Goal: Transaction & Acquisition: Purchase product/service

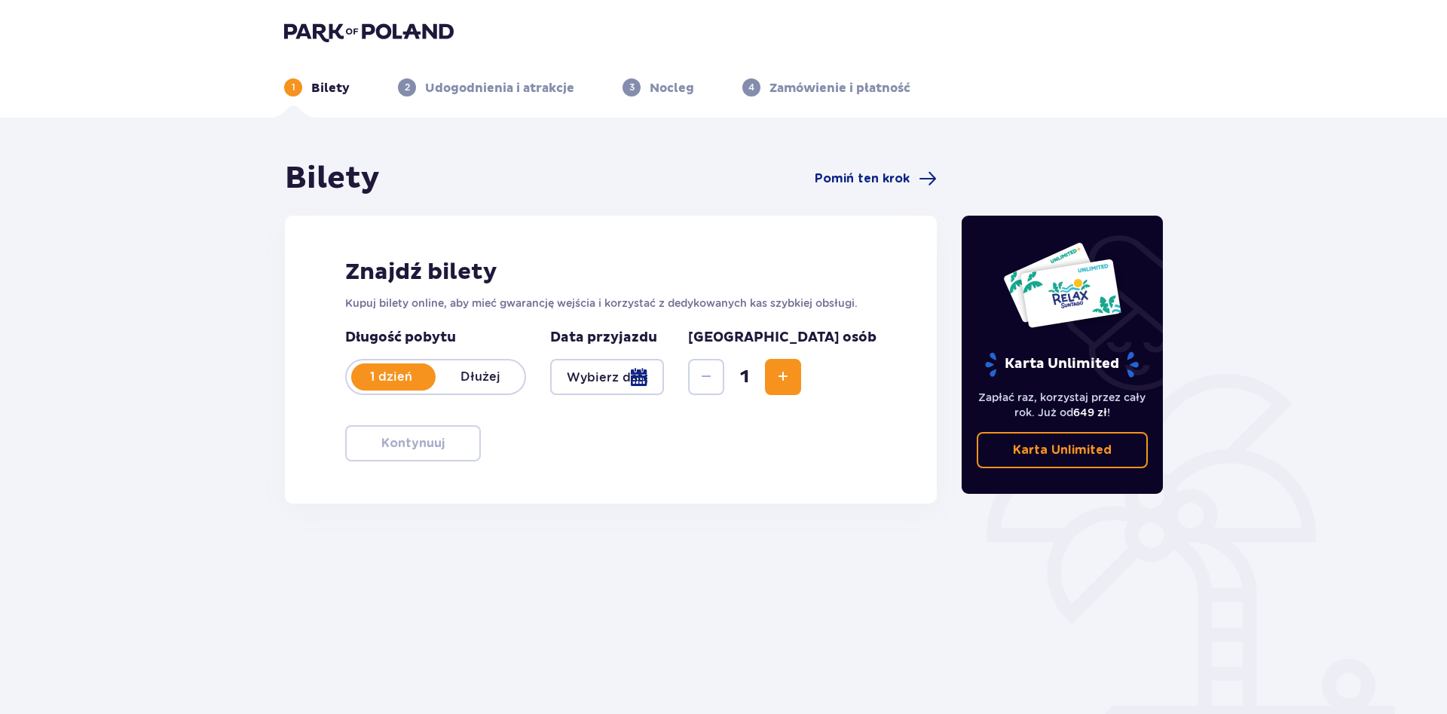
scroll to position [54, 0]
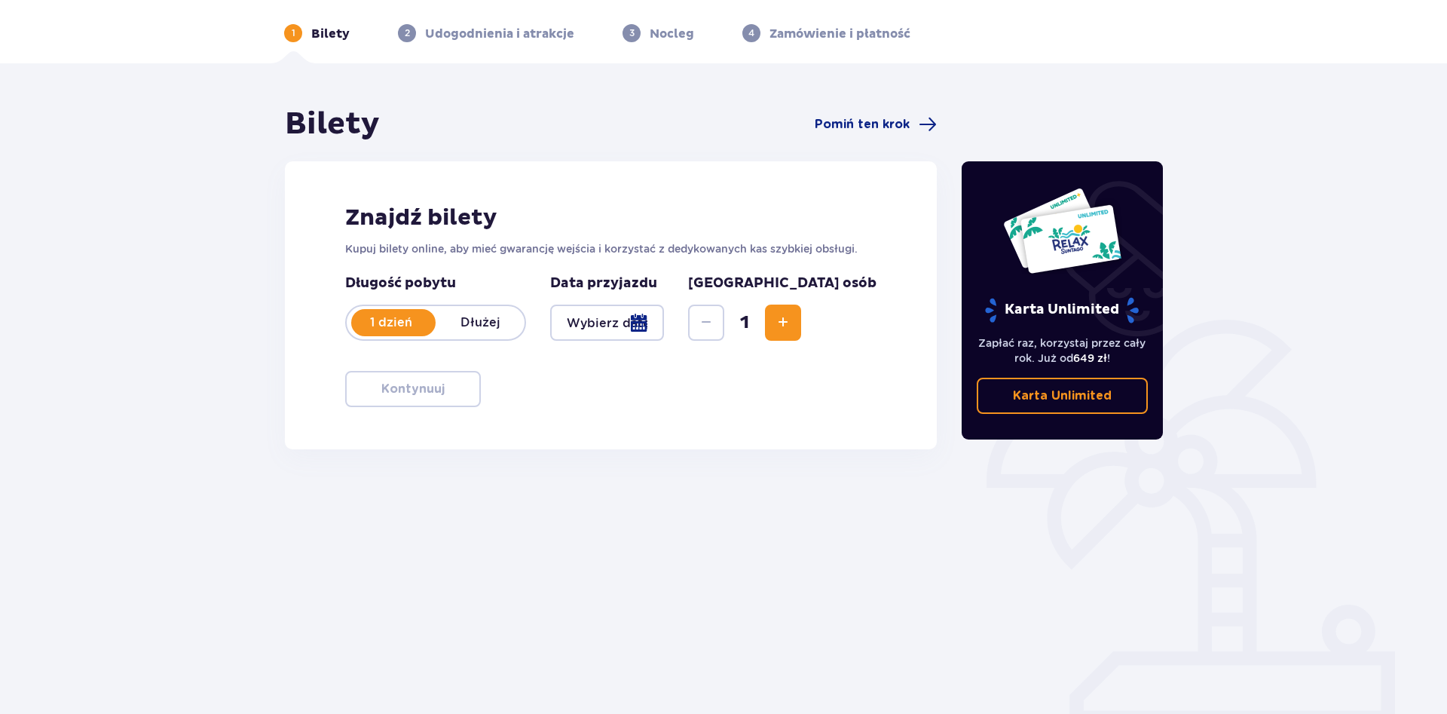
click at [664, 327] on div at bounding box center [607, 322] width 114 height 36
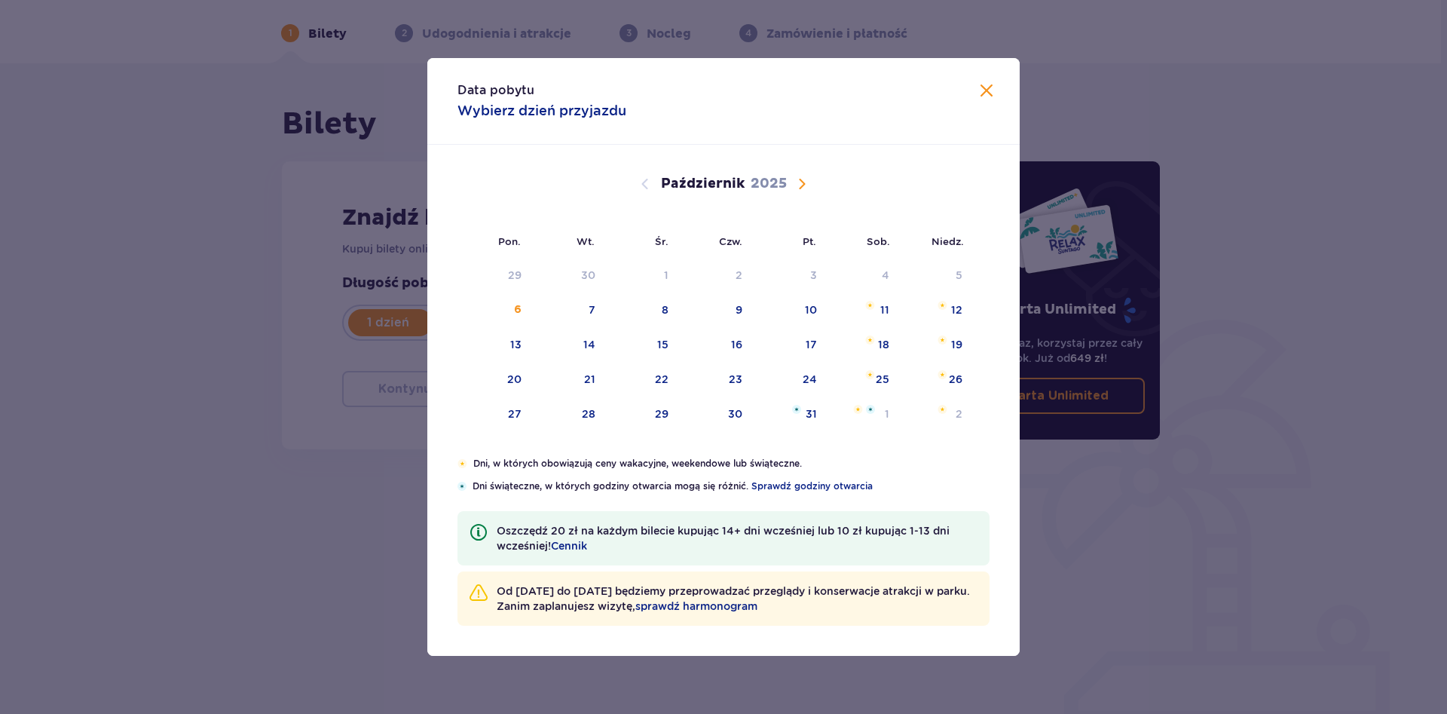
click at [955, 306] on div "12" at bounding box center [956, 309] width 11 height 15
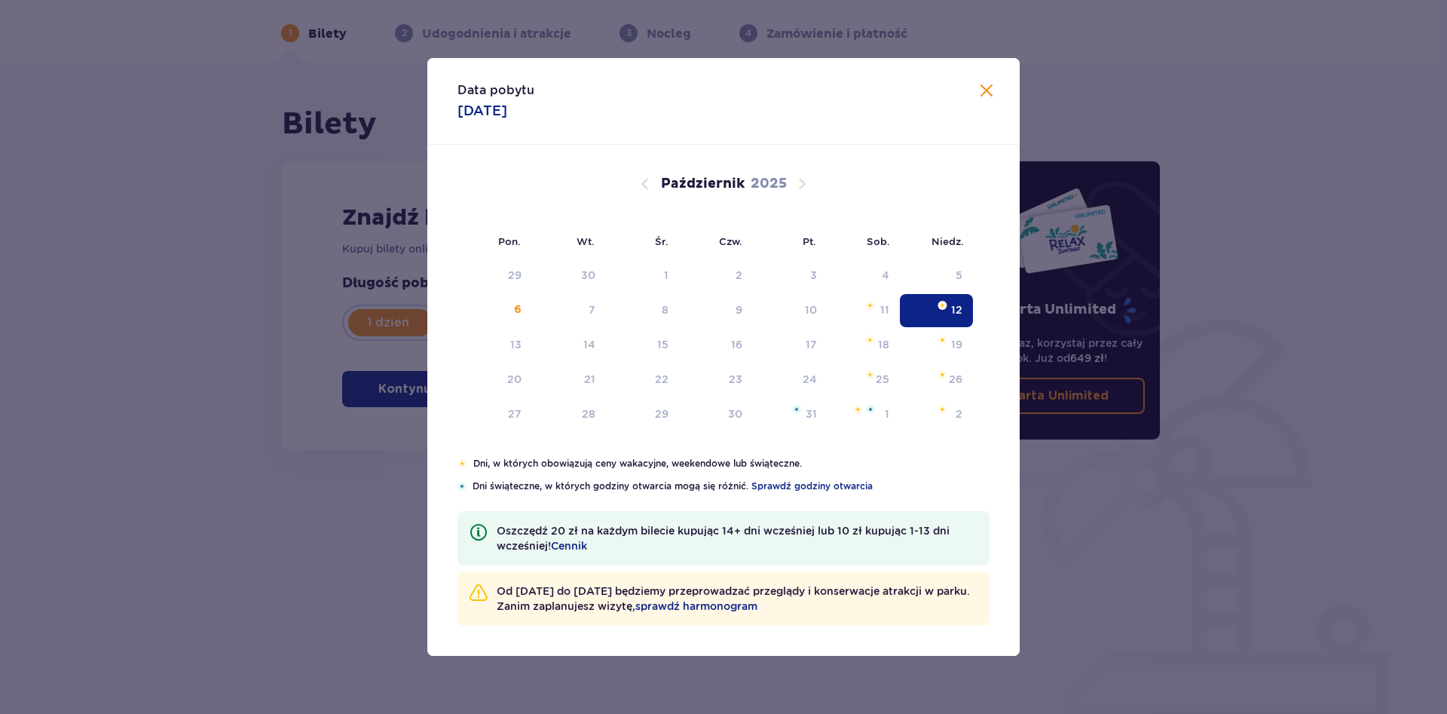
type input "[DATE]"
click at [1274, 594] on div "Bilety Pomiń ten krok Znajdź bilety Kupuj bilety online, aby mieć gwarancję wej…" at bounding box center [720, 388] width 1441 height 650
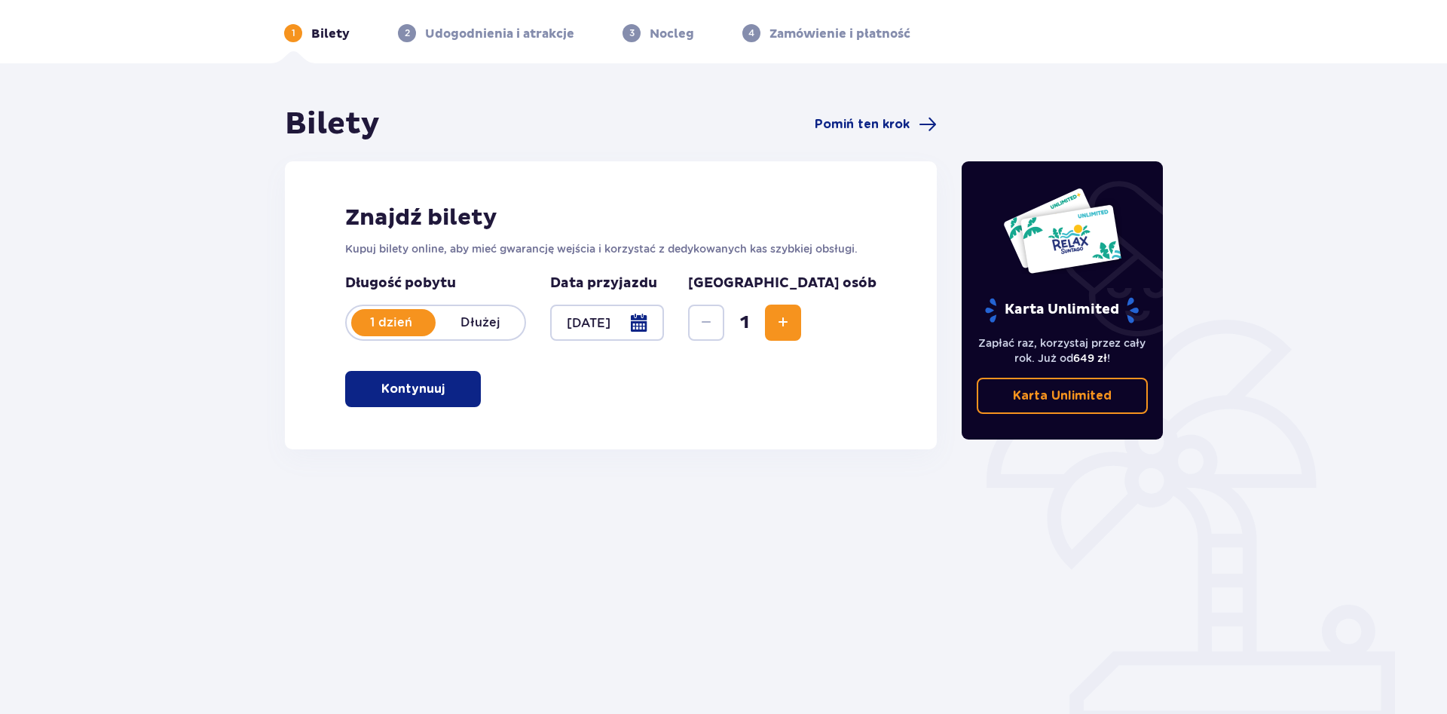
click at [801, 321] on button "Zwiększ" at bounding box center [783, 322] width 36 height 36
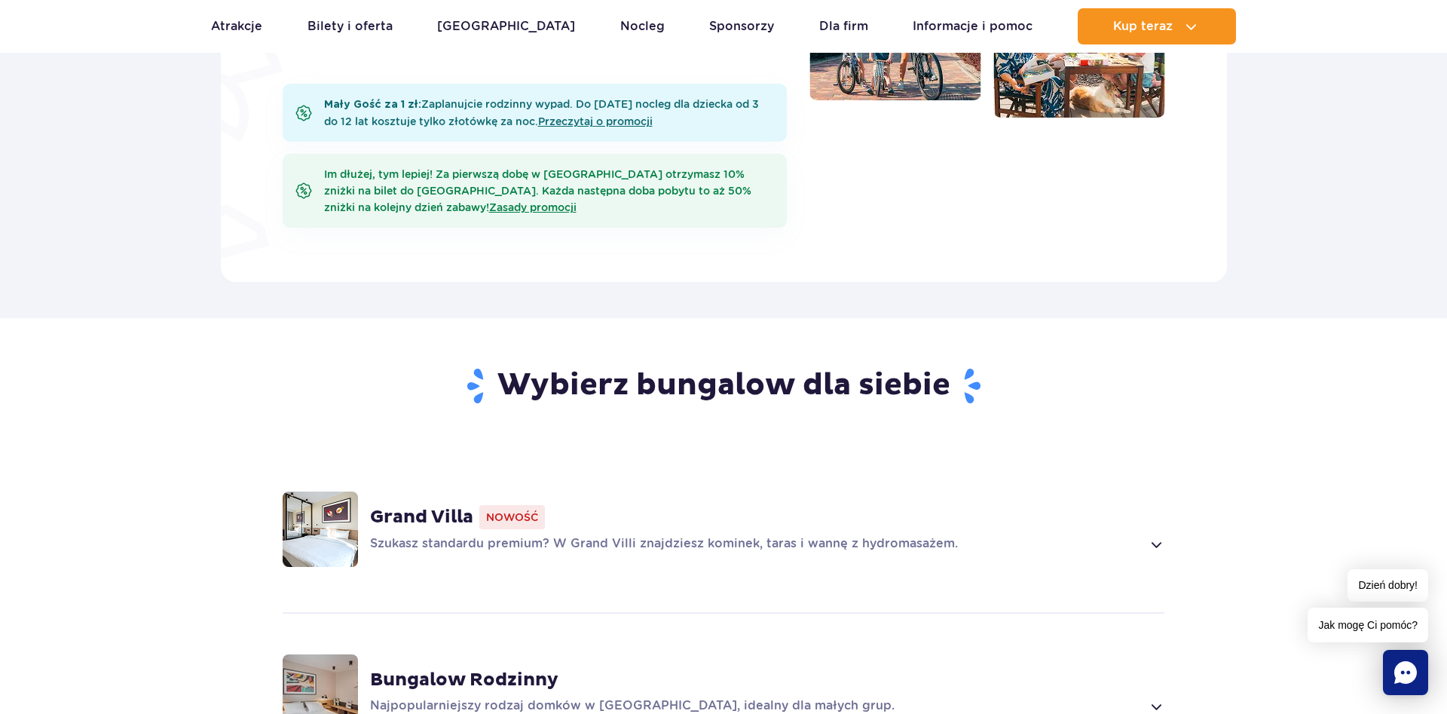
scroll to position [1076, 0]
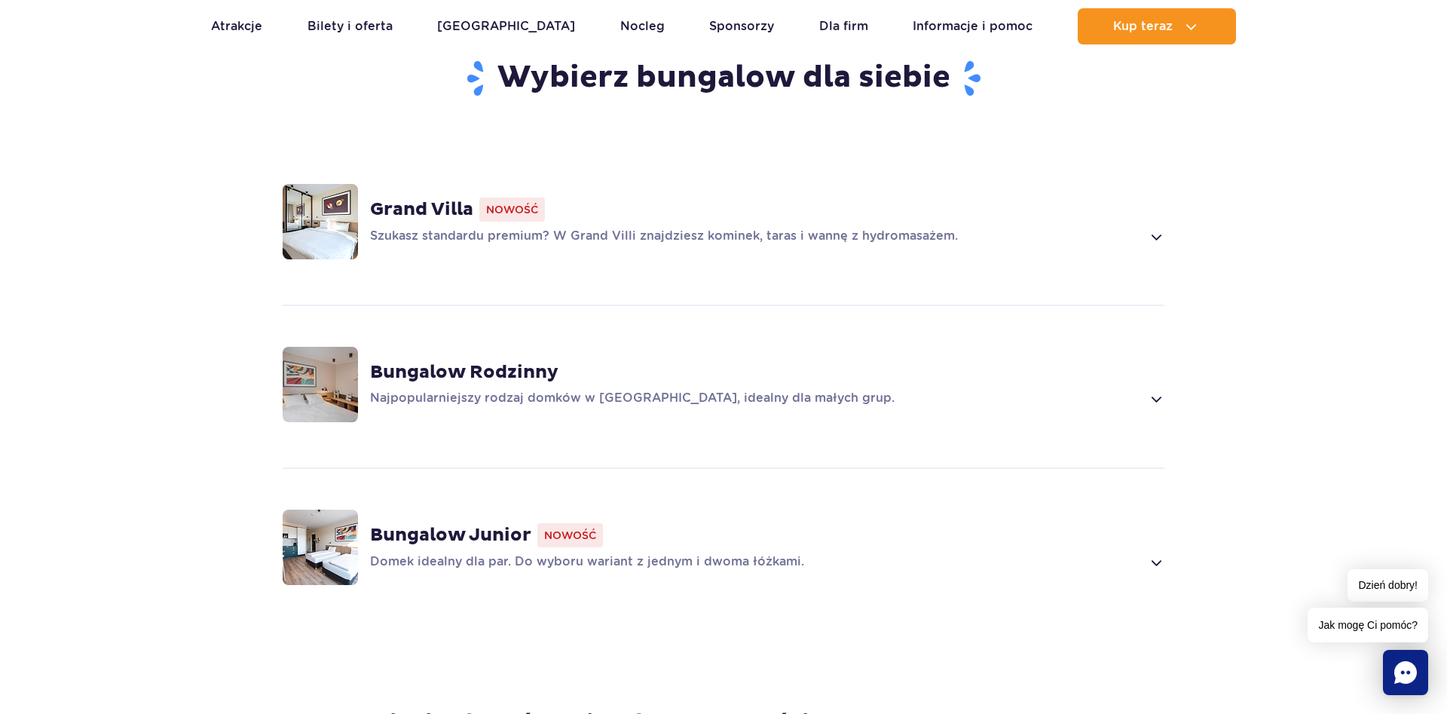
click at [419, 198] on strong "Grand Villa" at bounding box center [421, 209] width 103 height 23
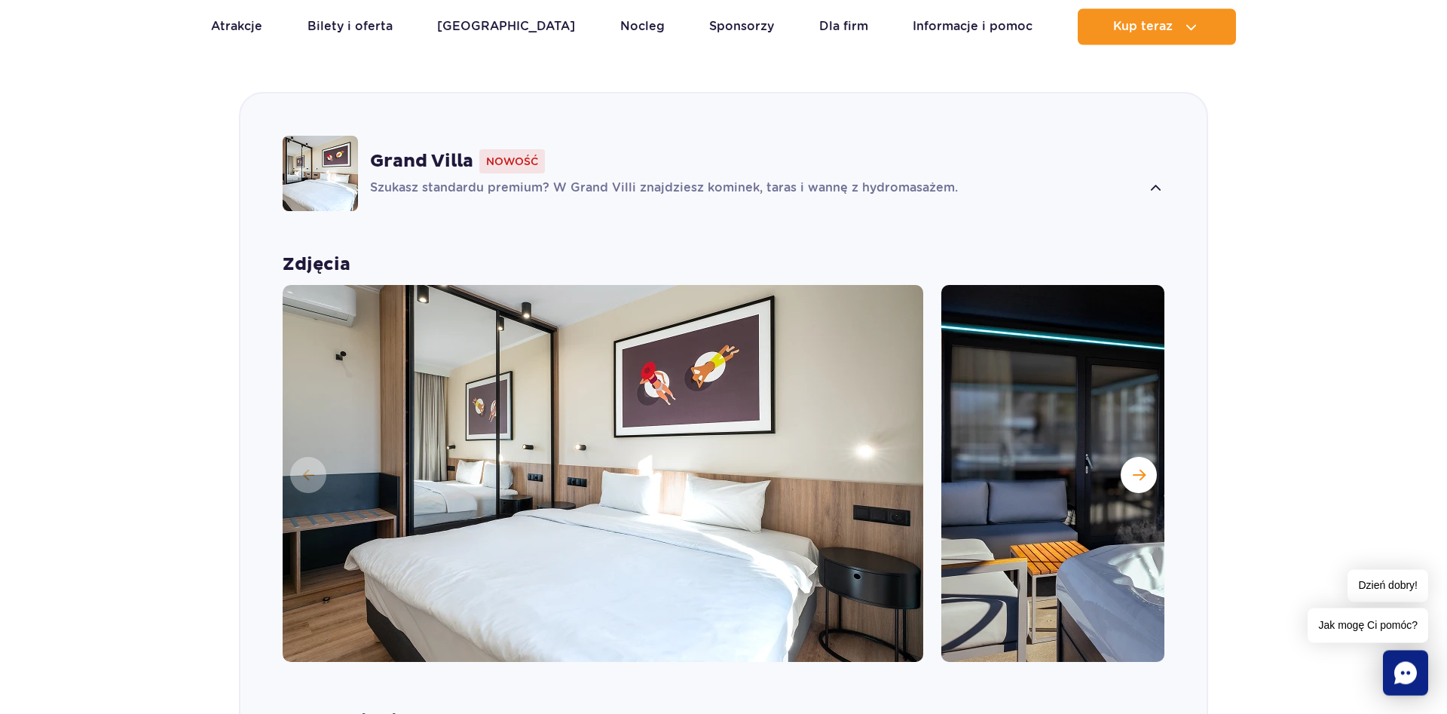
scroll to position [1125, 0]
click at [1142, 467] on span "Następny slajd" at bounding box center [1139, 474] width 13 height 14
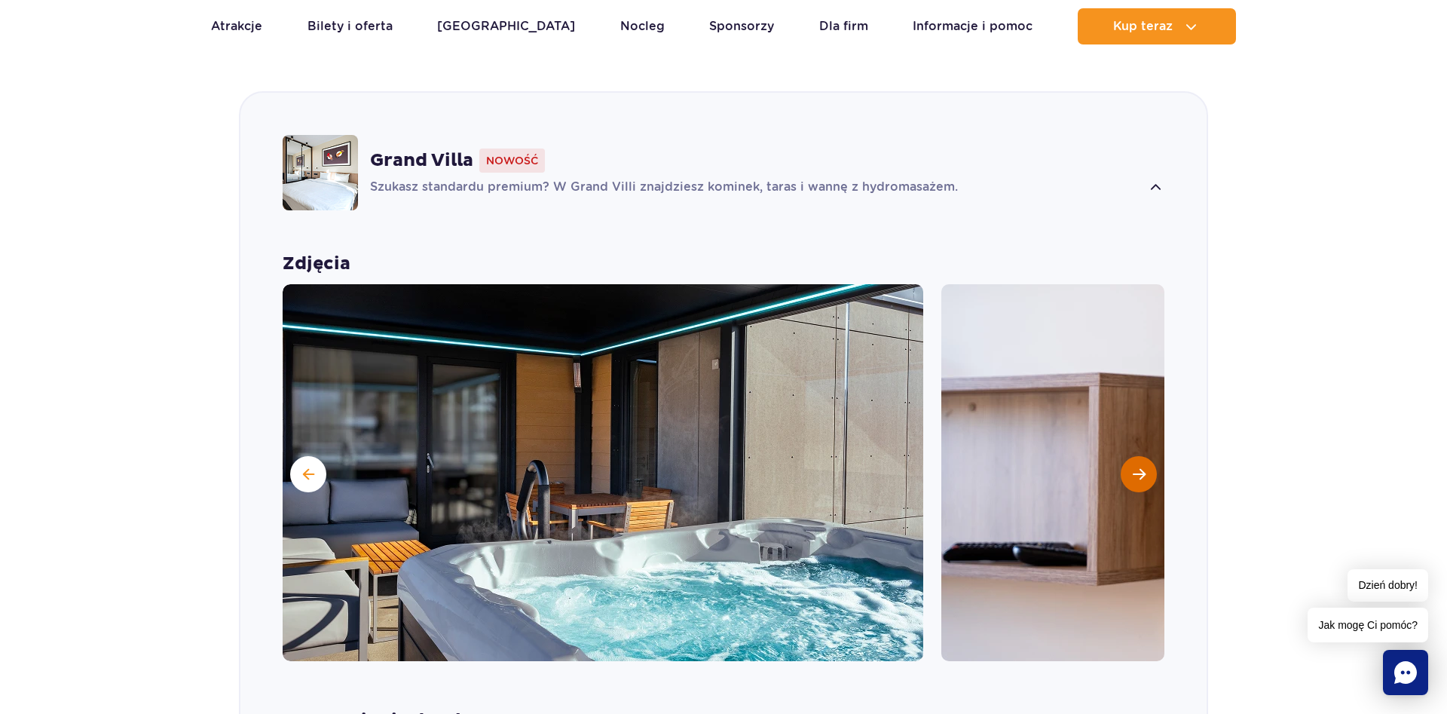
click at [1142, 467] on span "Następny slajd" at bounding box center [1139, 474] width 13 height 14
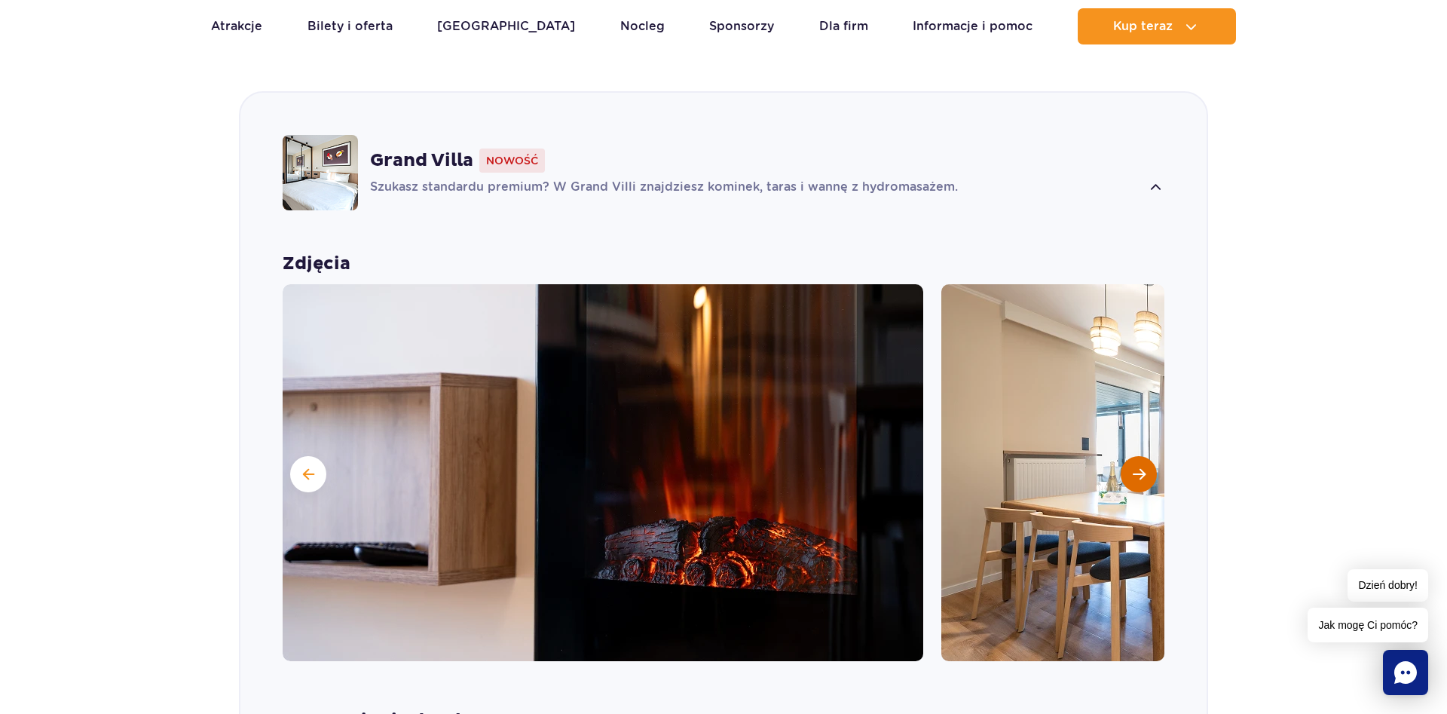
click at [1137, 461] on button "Następny slajd" at bounding box center [1139, 474] width 36 height 36
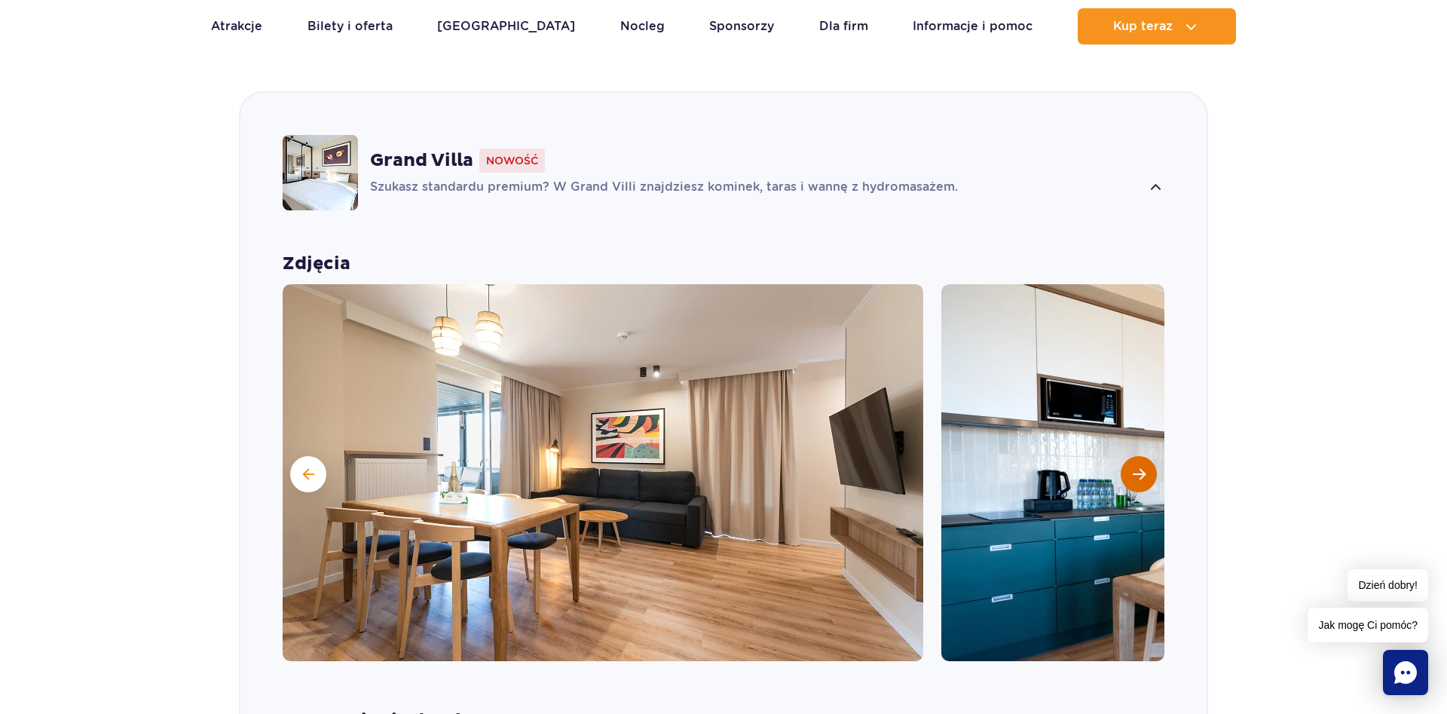
click at [1137, 467] on span "Następny slajd" at bounding box center [1139, 474] width 13 height 14
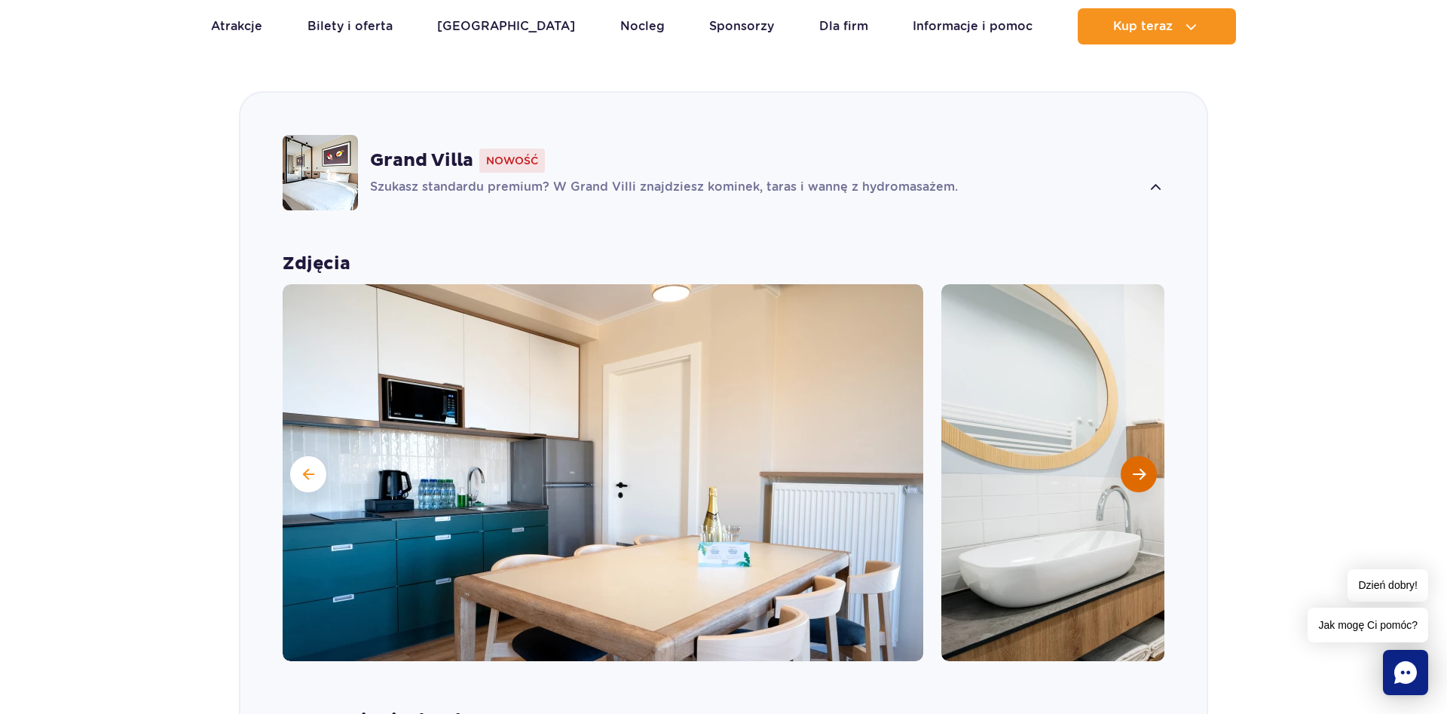
click at [1137, 467] on span "Następny slajd" at bounding box center [1139, 474] width 13 height 14
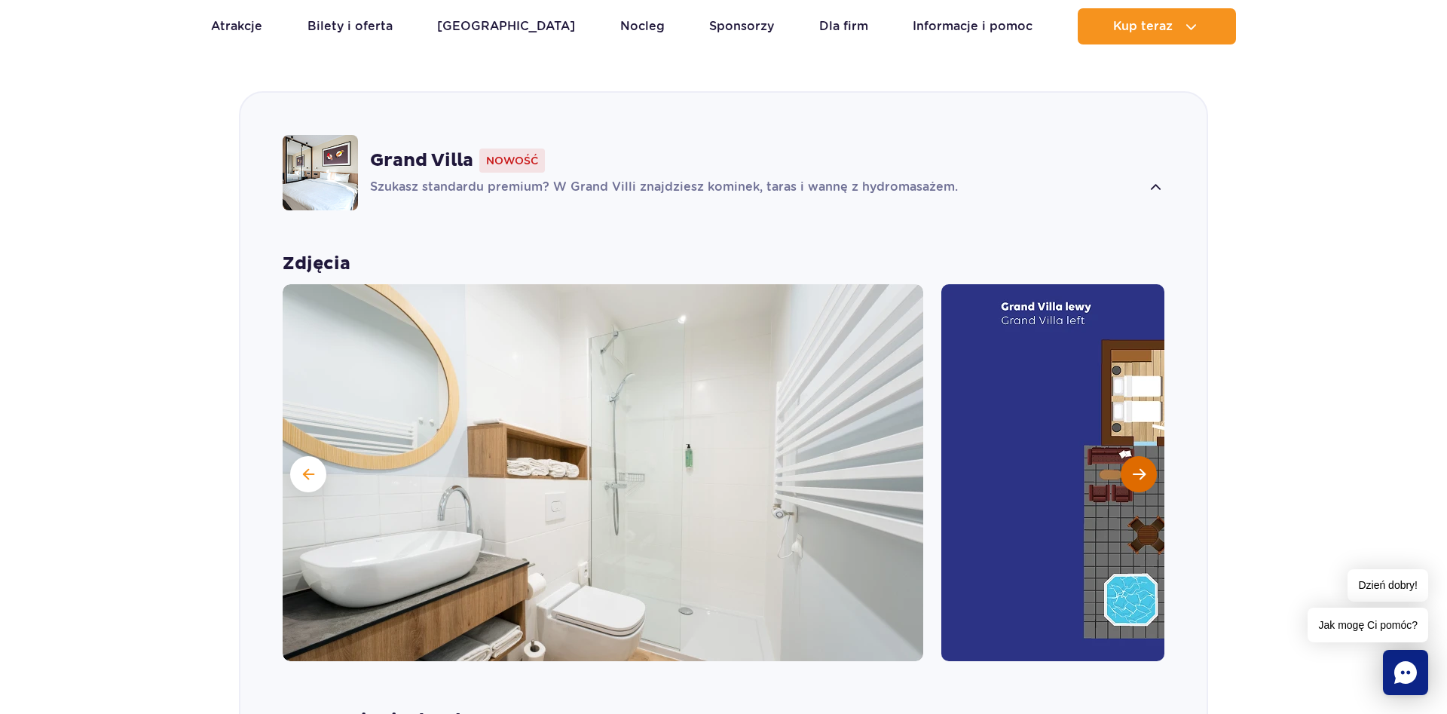
click at [1137, 467] on span "Następny slajd" at bounding box center [1139, 474] width 13 height 14
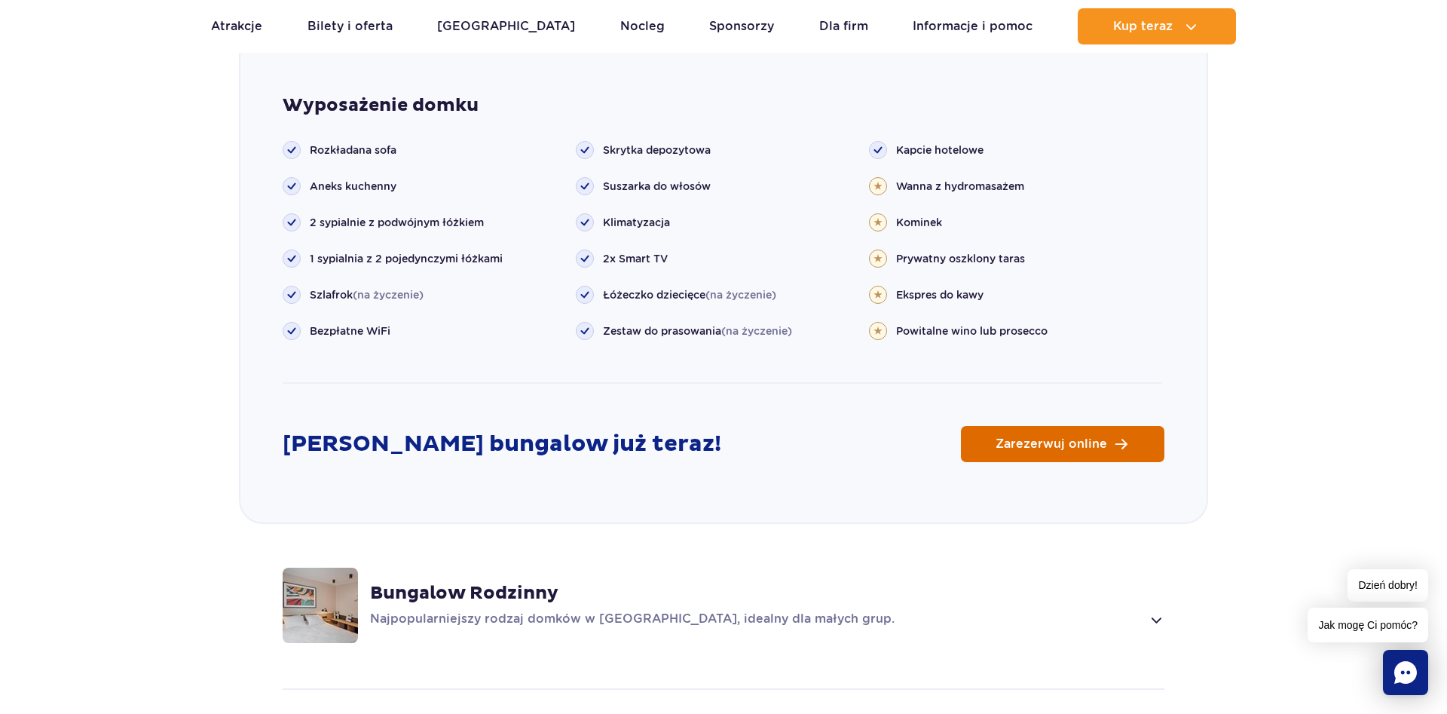
scroll to position [2124, 0]
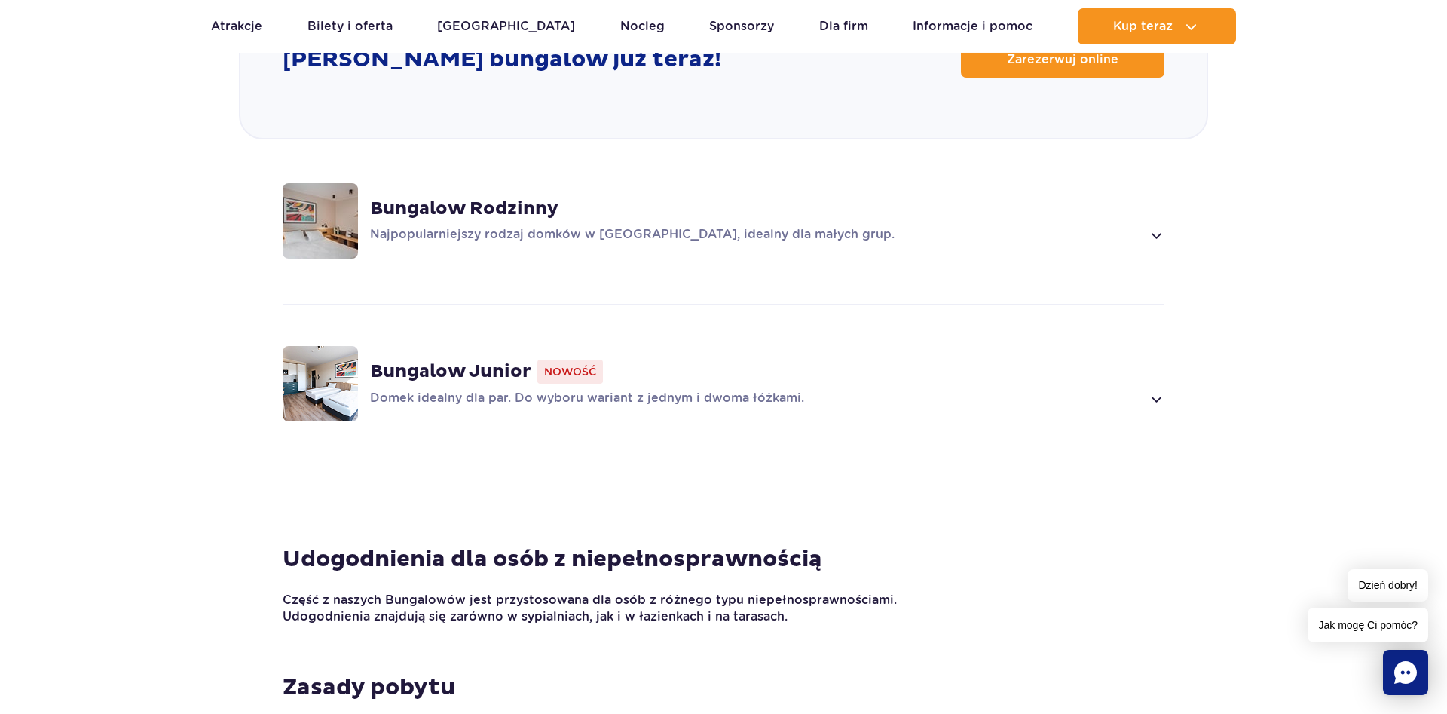
click at [1150, 390] on span at bounding box center [1155, 399] width 17 height 18
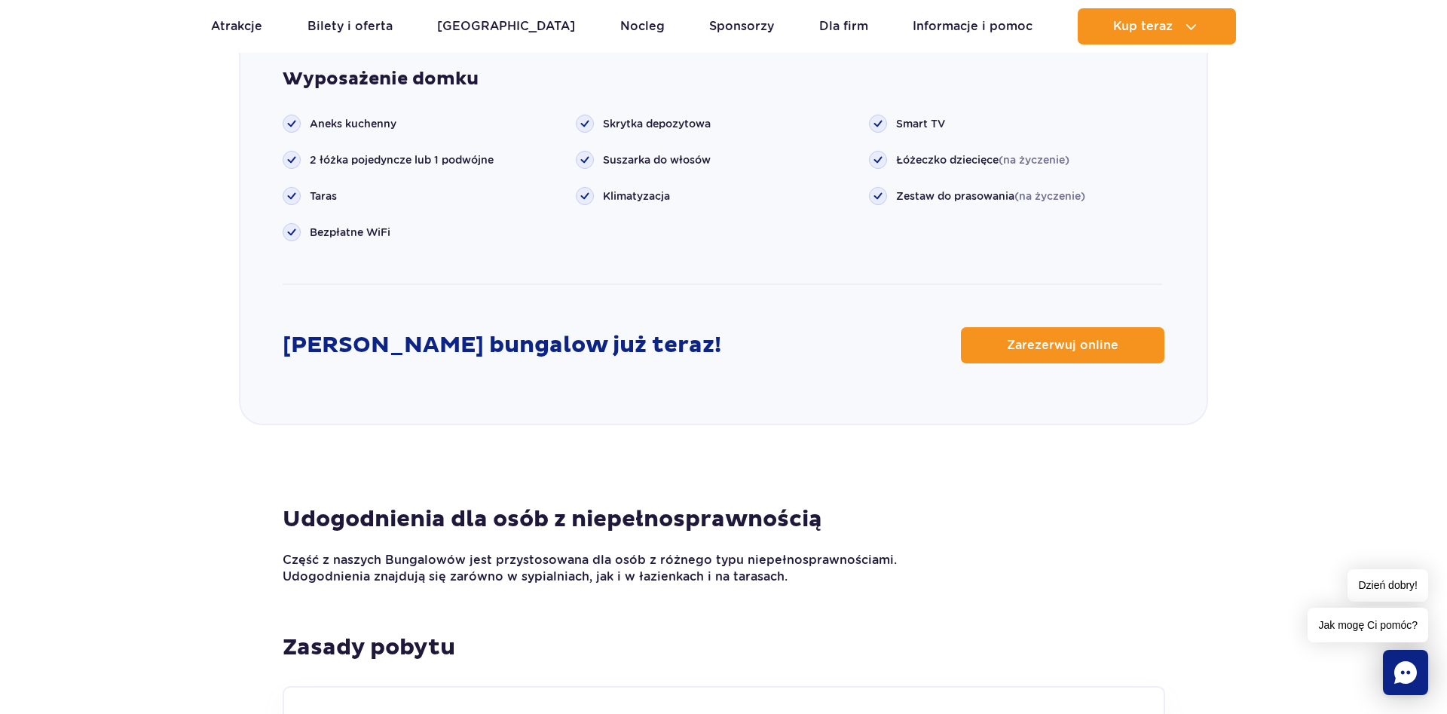
scroll to position [1971, 0]
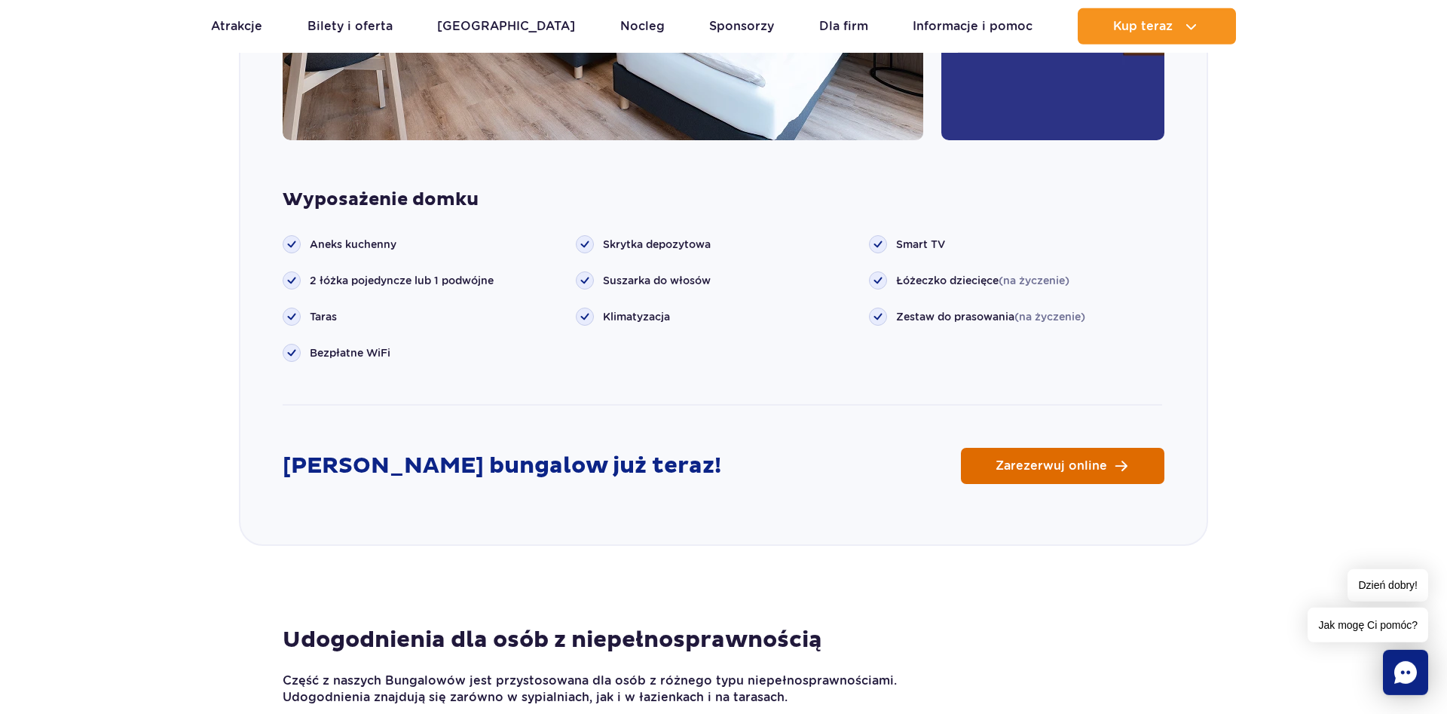
click at [1078, 460] on span "Zarezerwuj online" at bounding box center [1051, 466] width 112 height 12
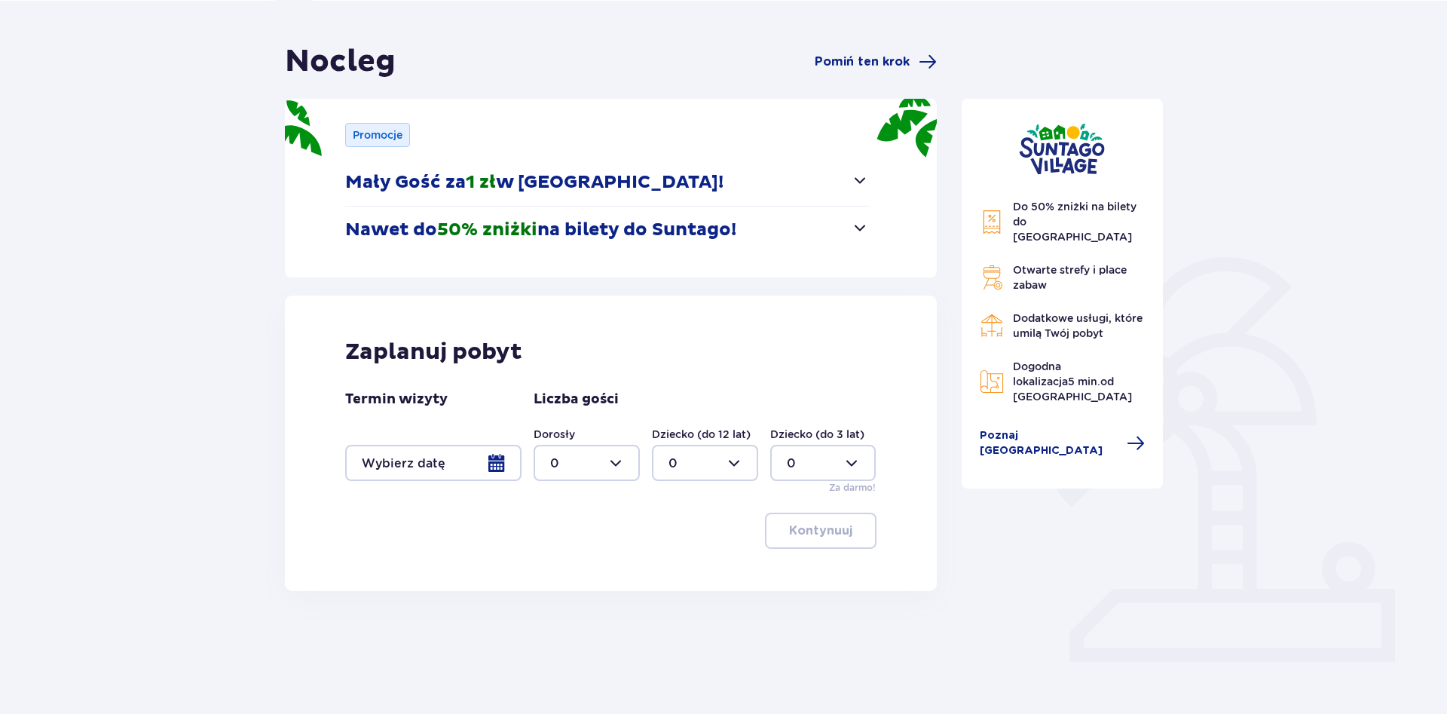
scroll to position [124, 0]
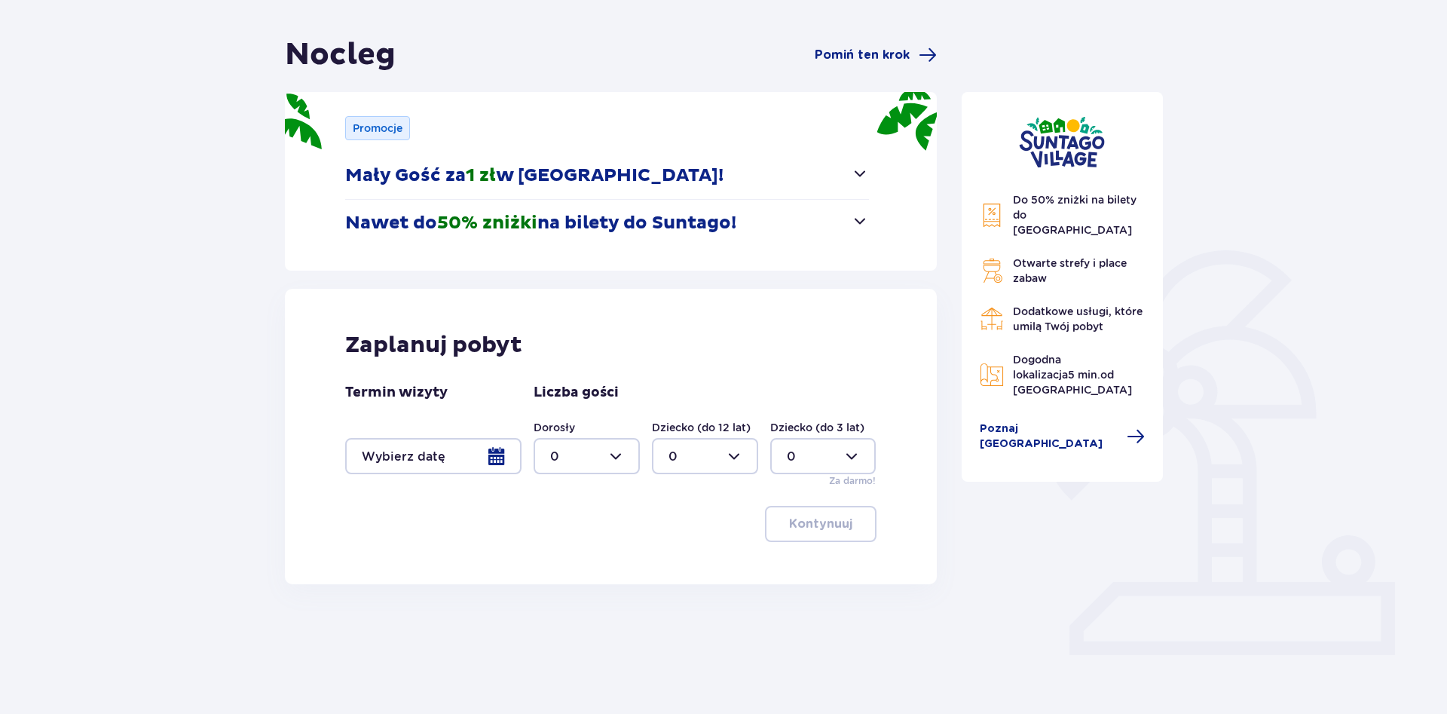
click at [500, 460] on div at bounding box center [433, 456] width 176 height 36
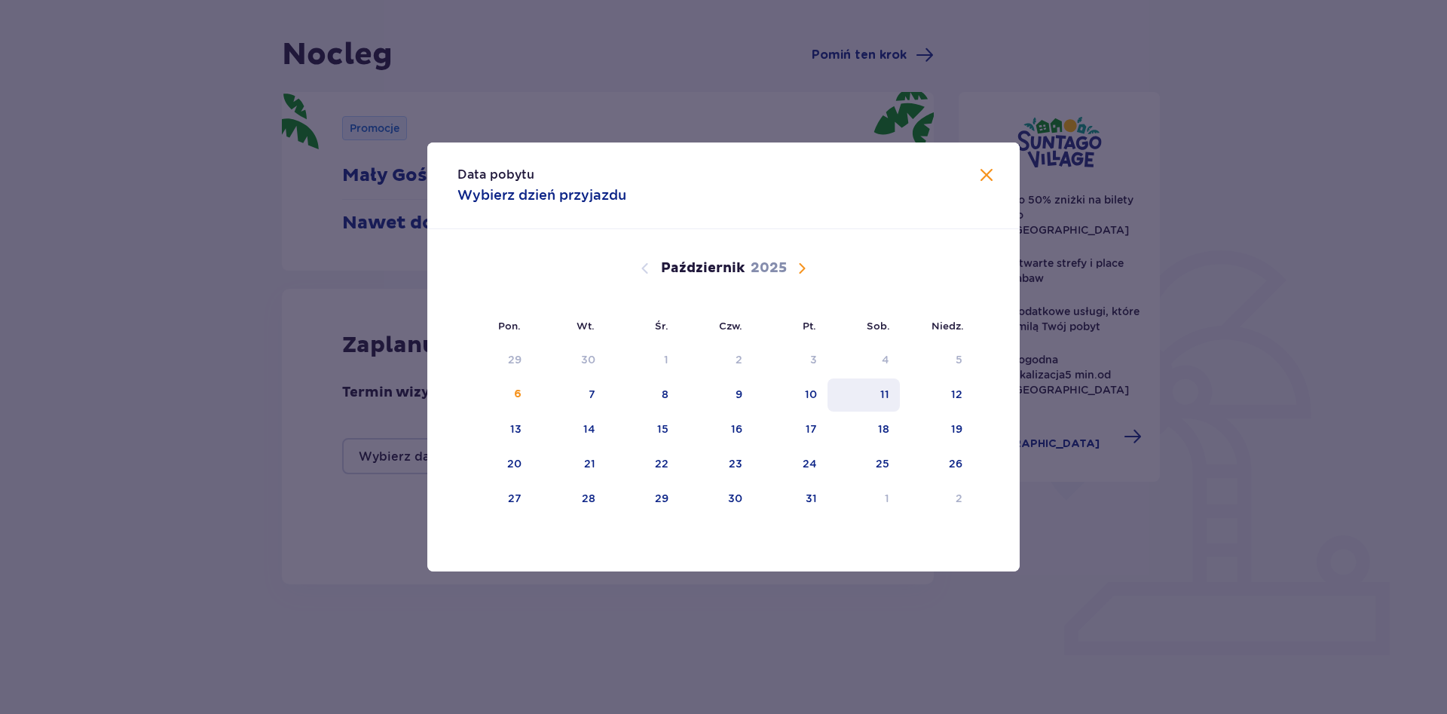
click at [894, 403] on div "11" at bounding box center [863, 394] width 73 height 33
click at [962, 410] on div "12" at bounding box center [936, 394] width 73 height 33
type input "11.10.25 - 12.10.25"
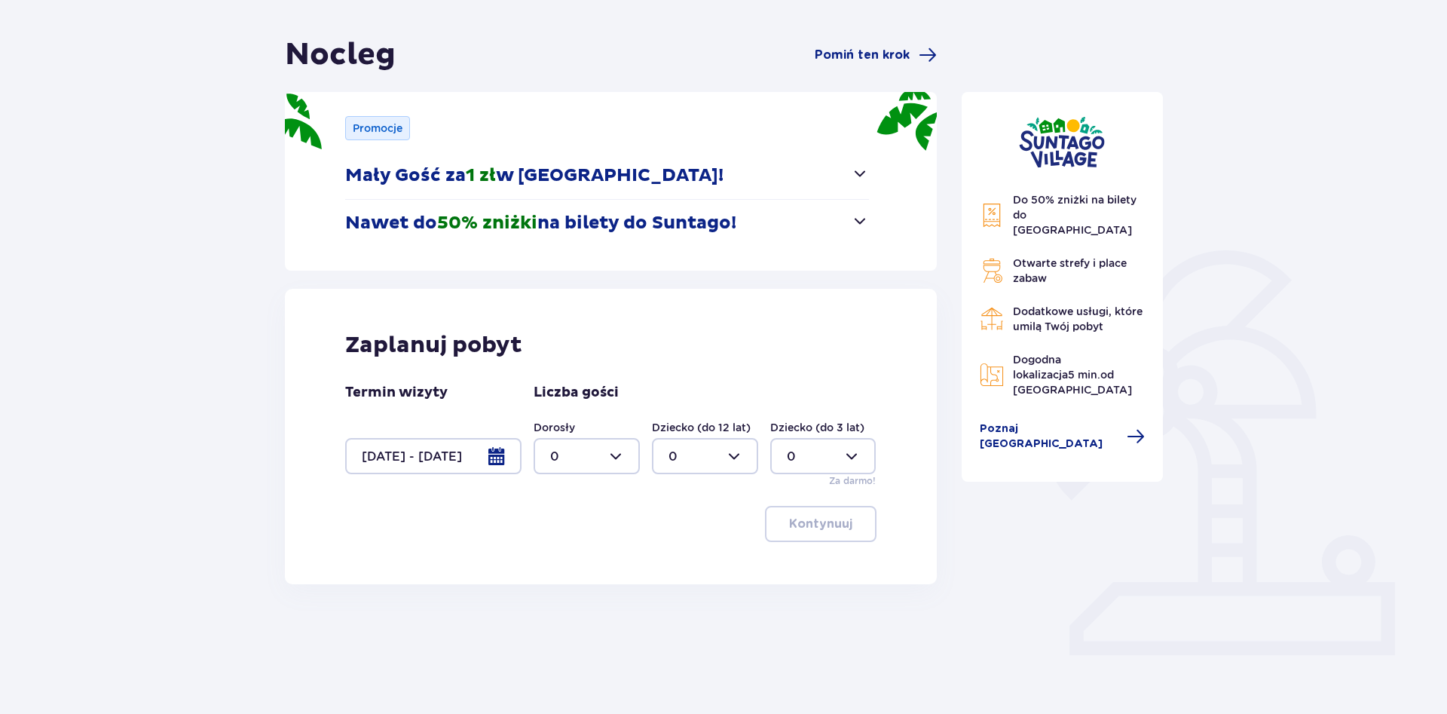
click at [597, 462] on div at bounding box center [587, 456] width 106 height 36
click at [568, 563] on div "2" at bounding box center [586, 565] width 73 height 17
type input "2"
click at [826, 529] on p "Kontynuuj" at bounding box center [820, 523] width 63 height 17
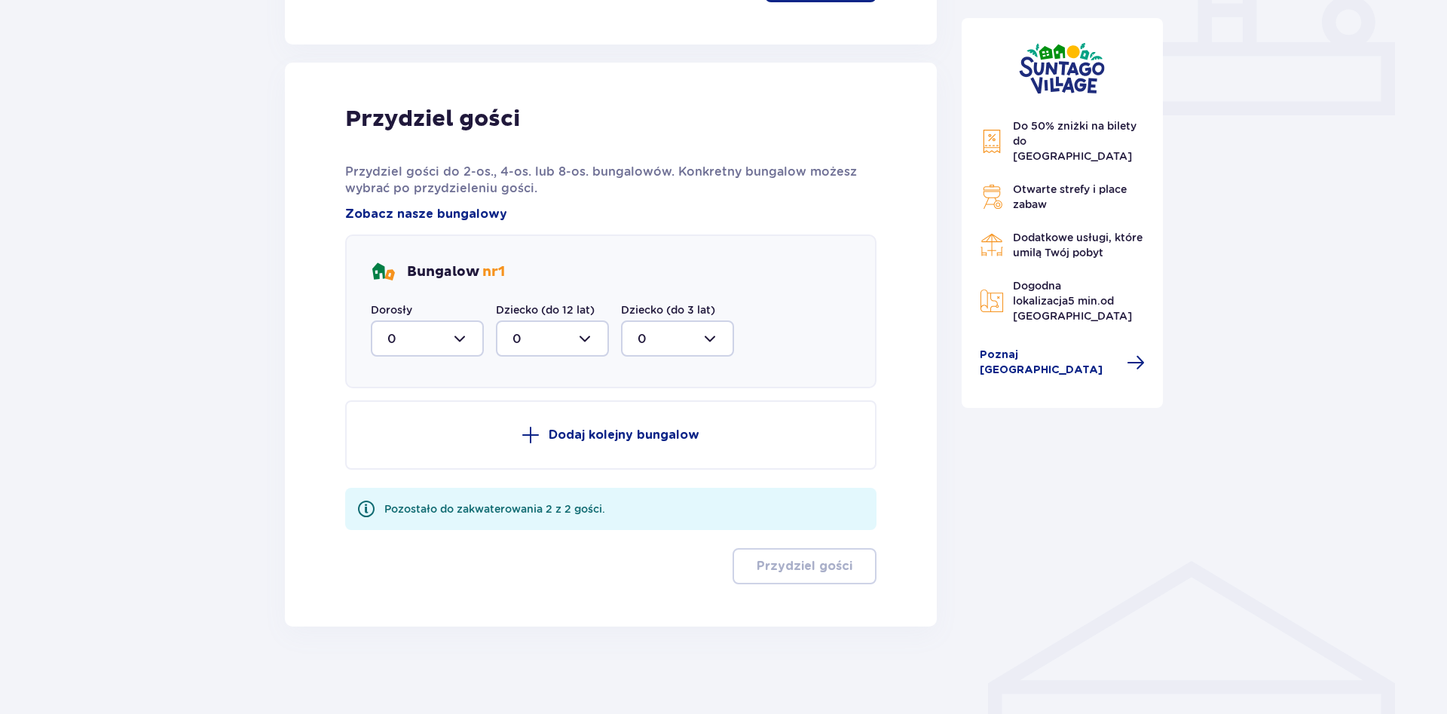
scroll to position [666, 0]
click at [447, 339] on div at bounding box center [427, 335] width 113 height 36
click at [245, 341] on div "Nocleg Pomiń ten krok Promocje Mały Gość za 1 zł w Suntago Village! Noc za złot…" at bounding box center [723, 82] width 1447 height 1262
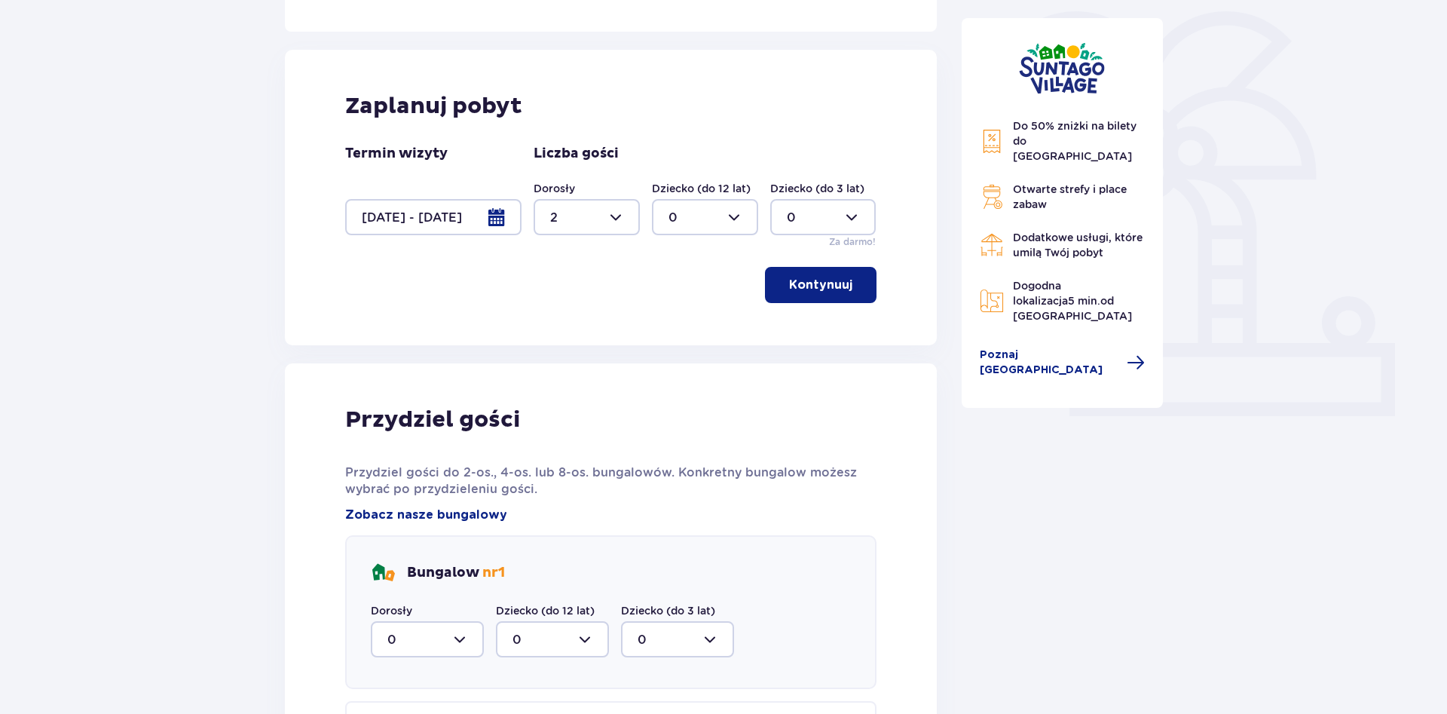
scroll to position [282, 0]
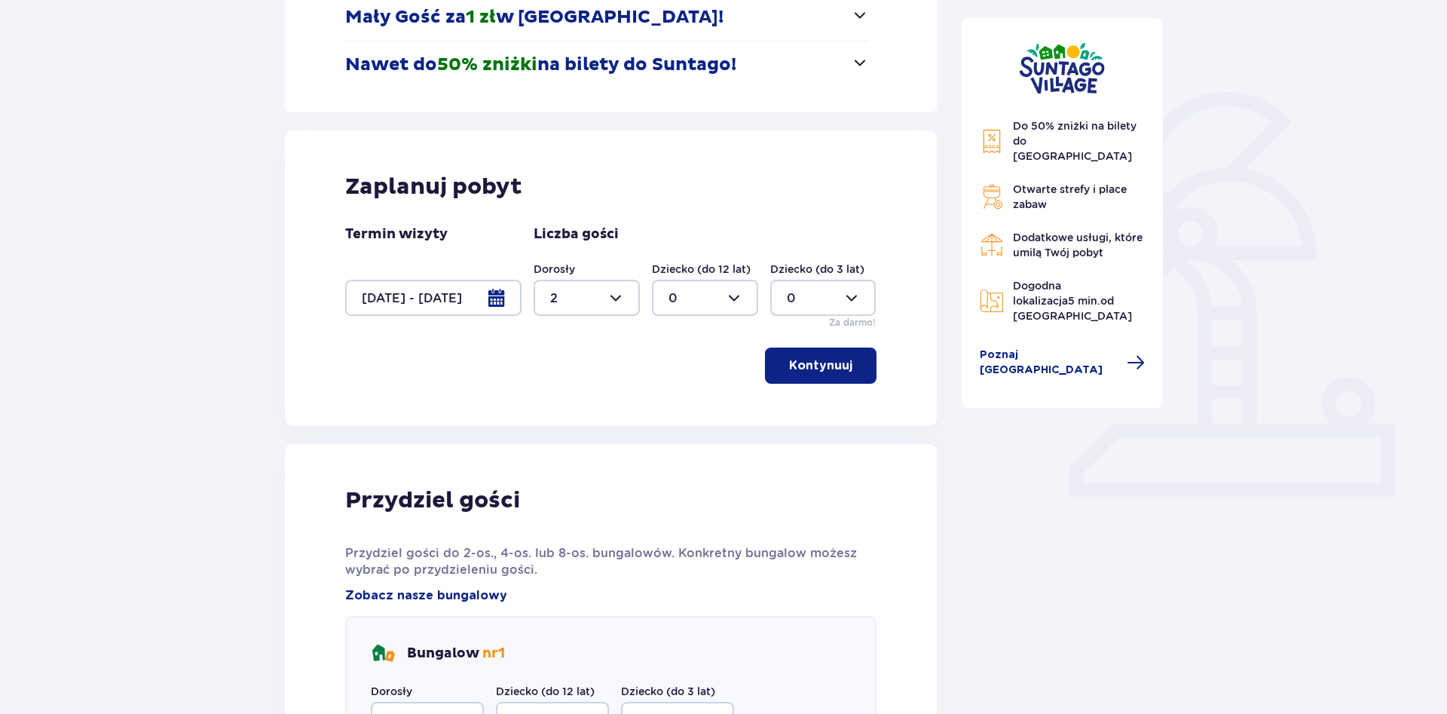
click at [825, 366] on p "Kontynuuj" at bounding box center [820, 365] width 63 height 17
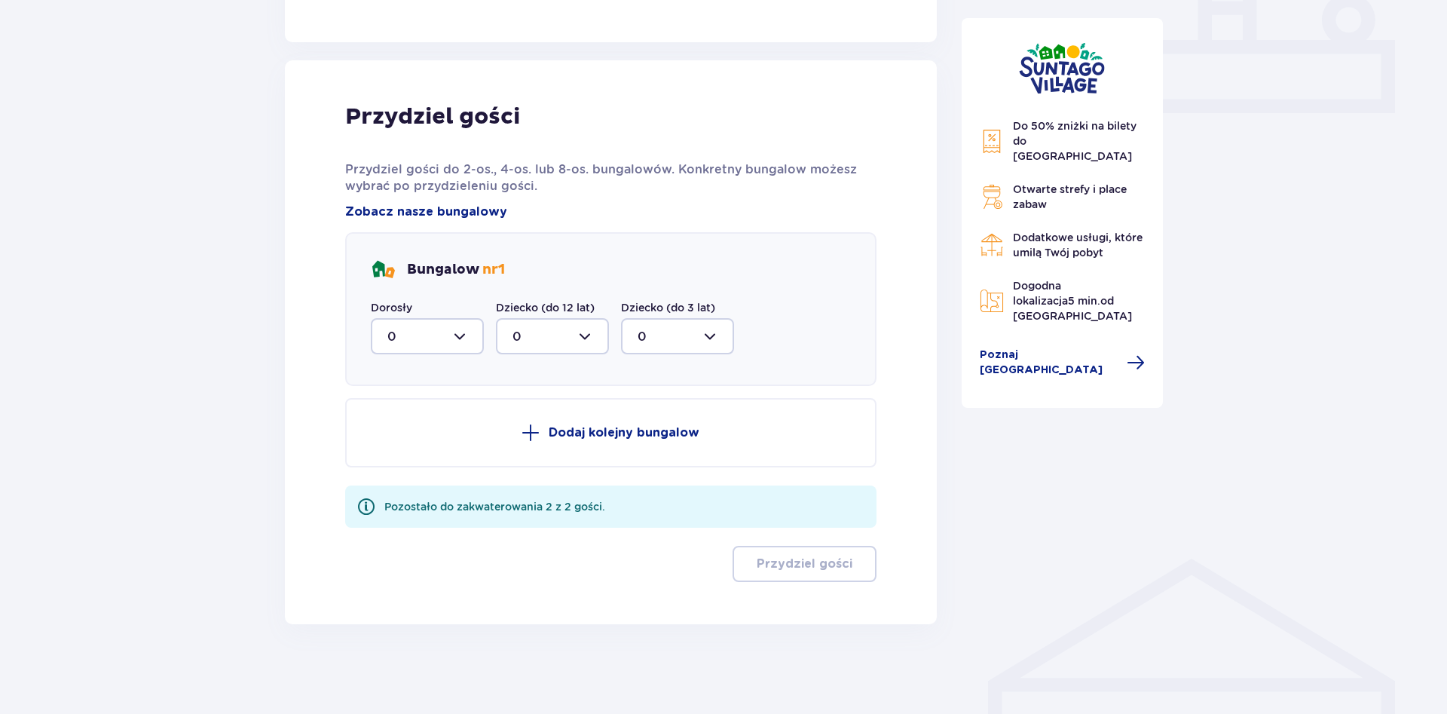
scroll to position [666, 0]
click at [647, 179] on p "Przydziel gości do 2-os., 4-os. lub 8-os. bungalowów. Konkretny bungalow możesz…" at bounding box center [610, 177] width 531 height 33
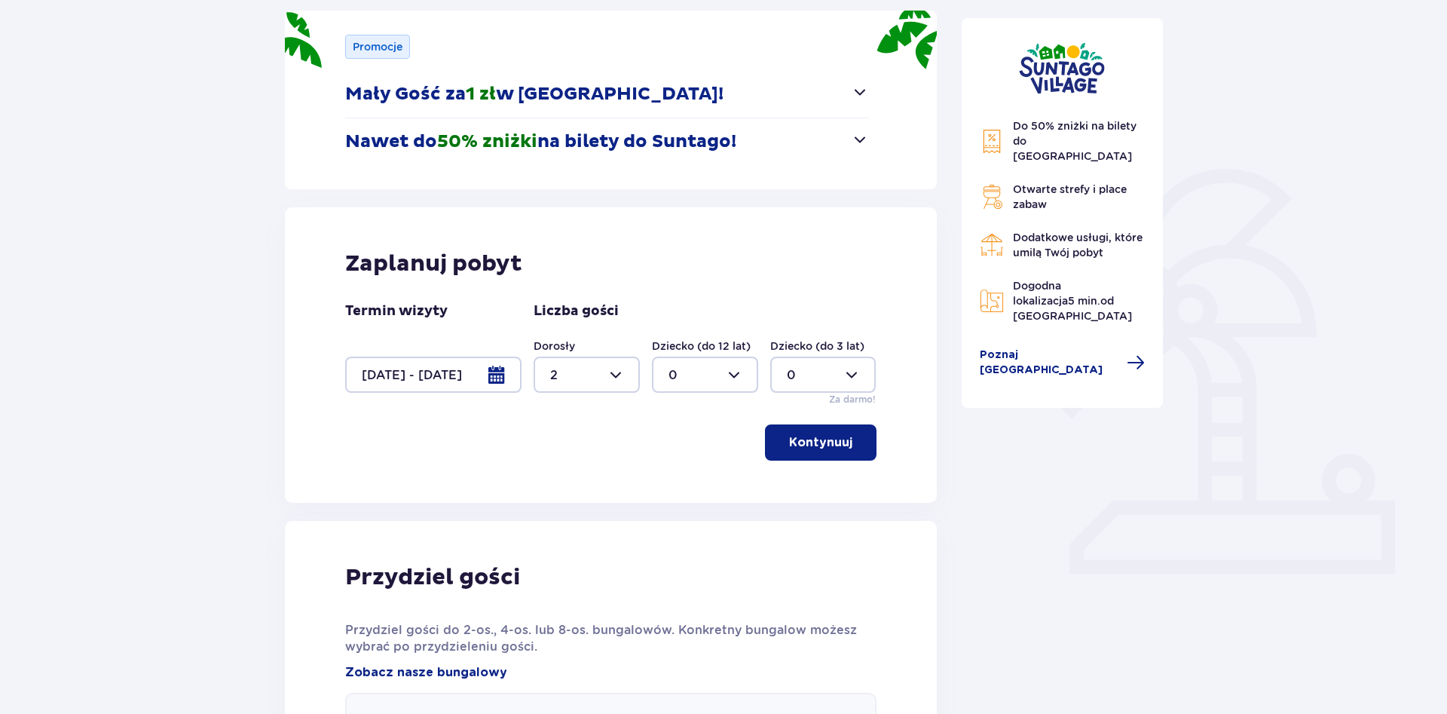
scroll to position [0, 0]
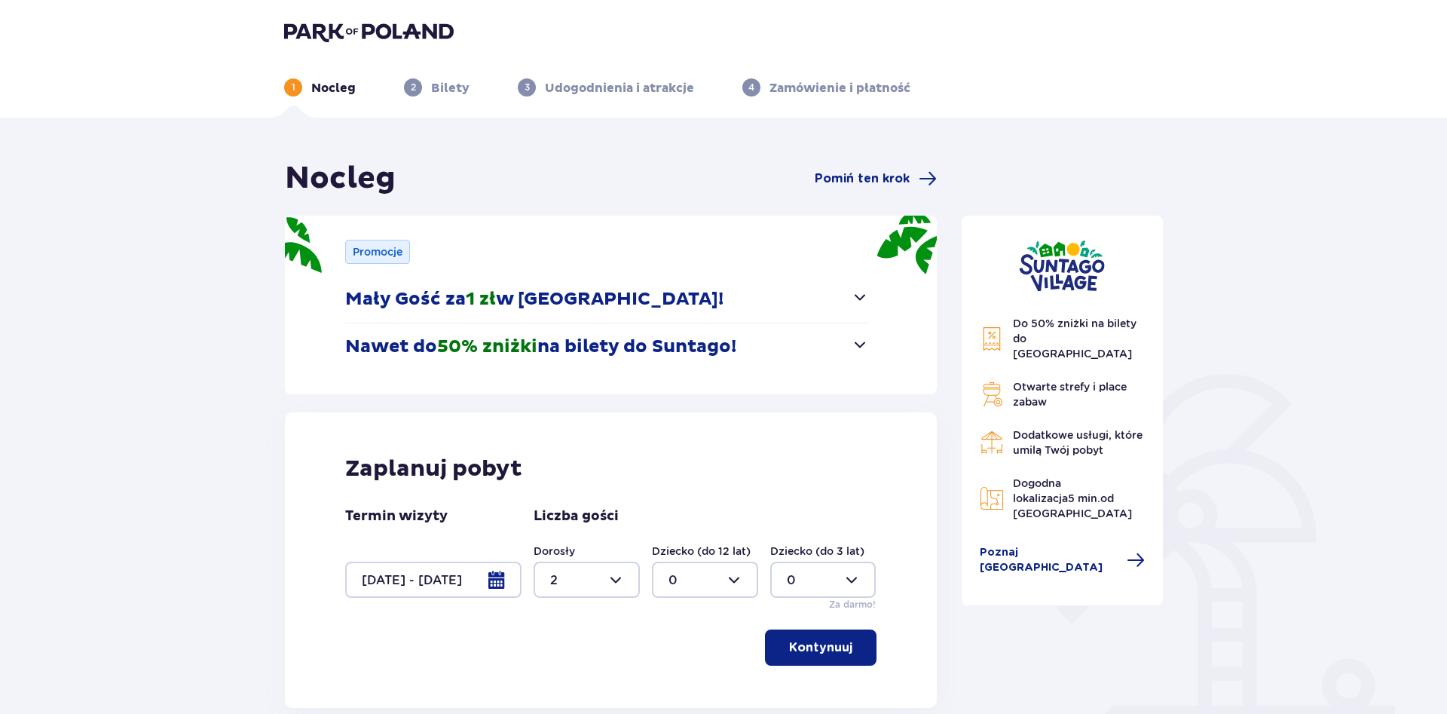
click at [342, 33] on img at bounding box center [369, 31] width 170 height 21
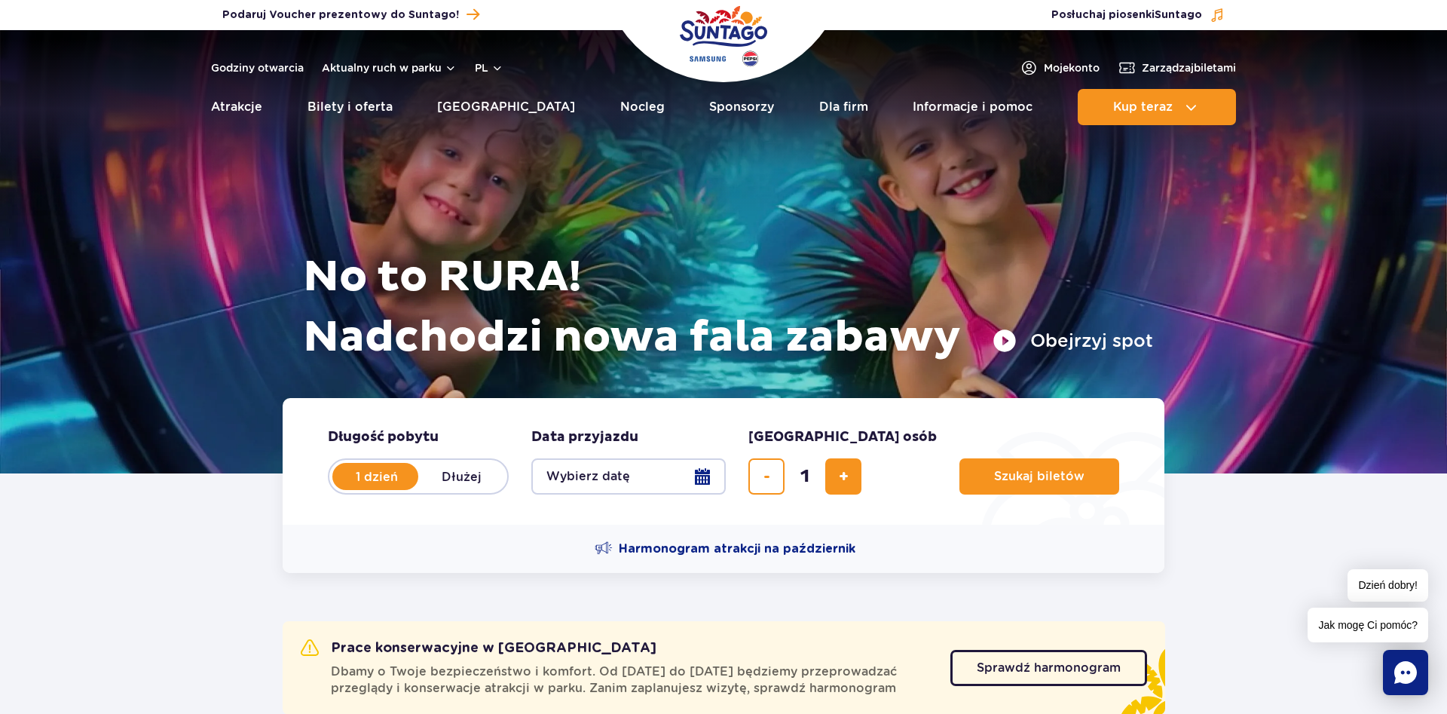
click at [642, 490] on button "Wybierz datę" at bounding box center [628, 476] width 194 height 36
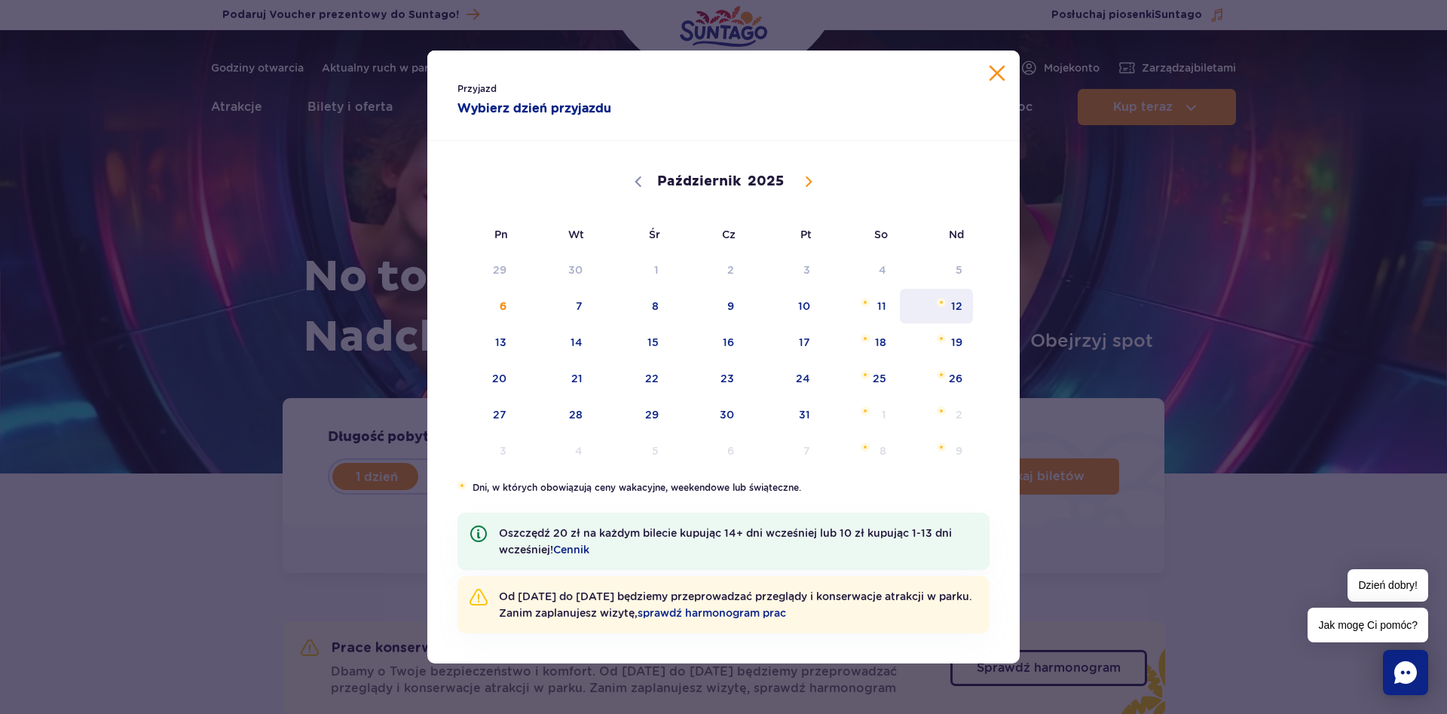
click at [959, 316] on span "12" at bounding box center [936, 306] width 76 height 35
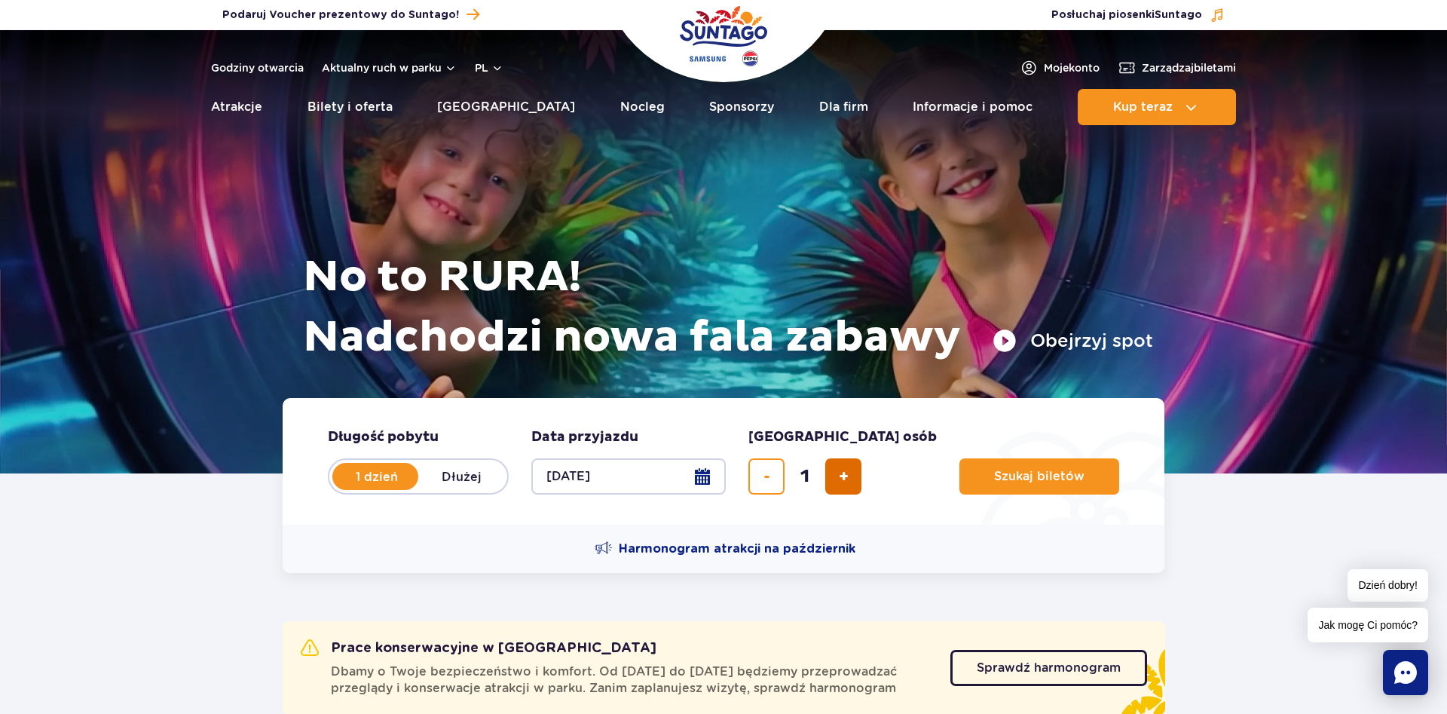
click at [851, 481] on button "dodaj bilet" at bounding box center [843, 476] width 36 height 36
type input "2"
click at [988, 479] on span "Szukaj biletów" at bounding box center [1033, 476] width 90 height 14
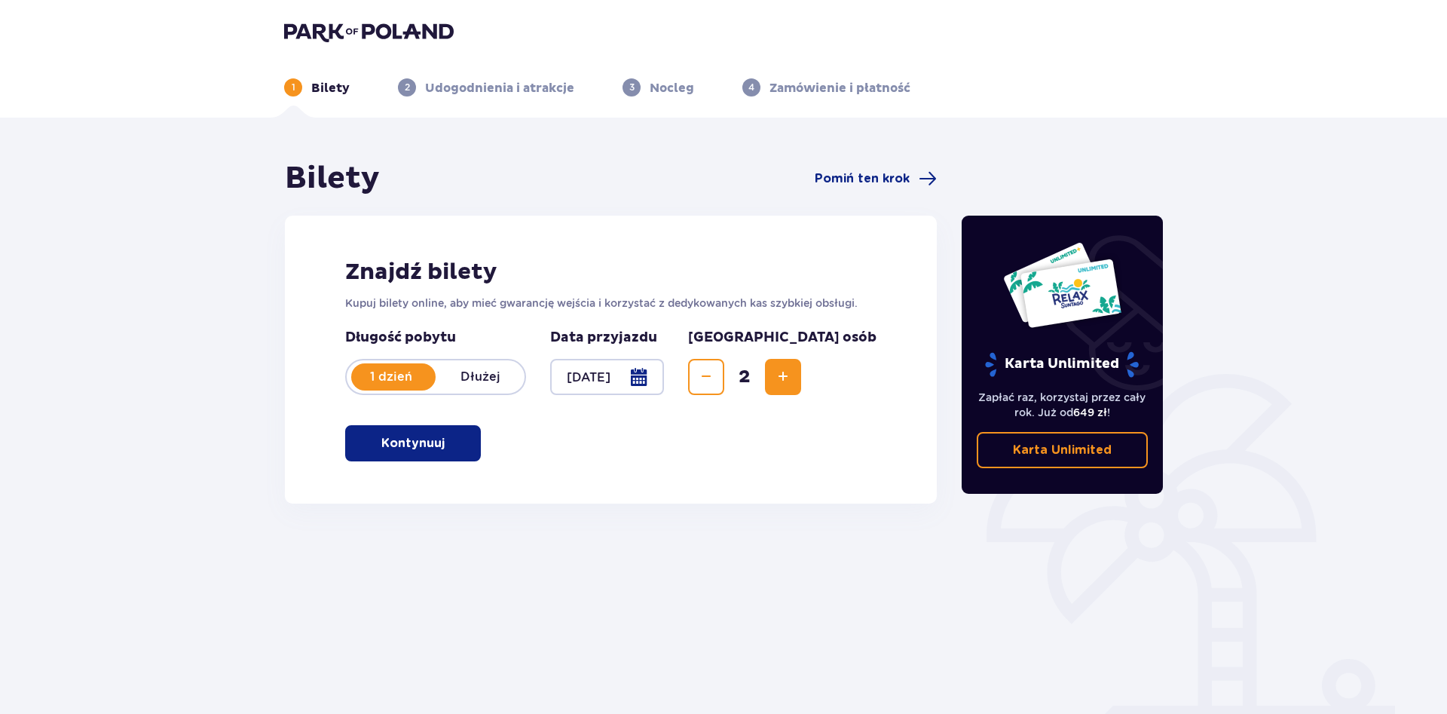
click at [408, 455] on button "Kontynuuj" at bounding box center [413, 443] width 136 height 36
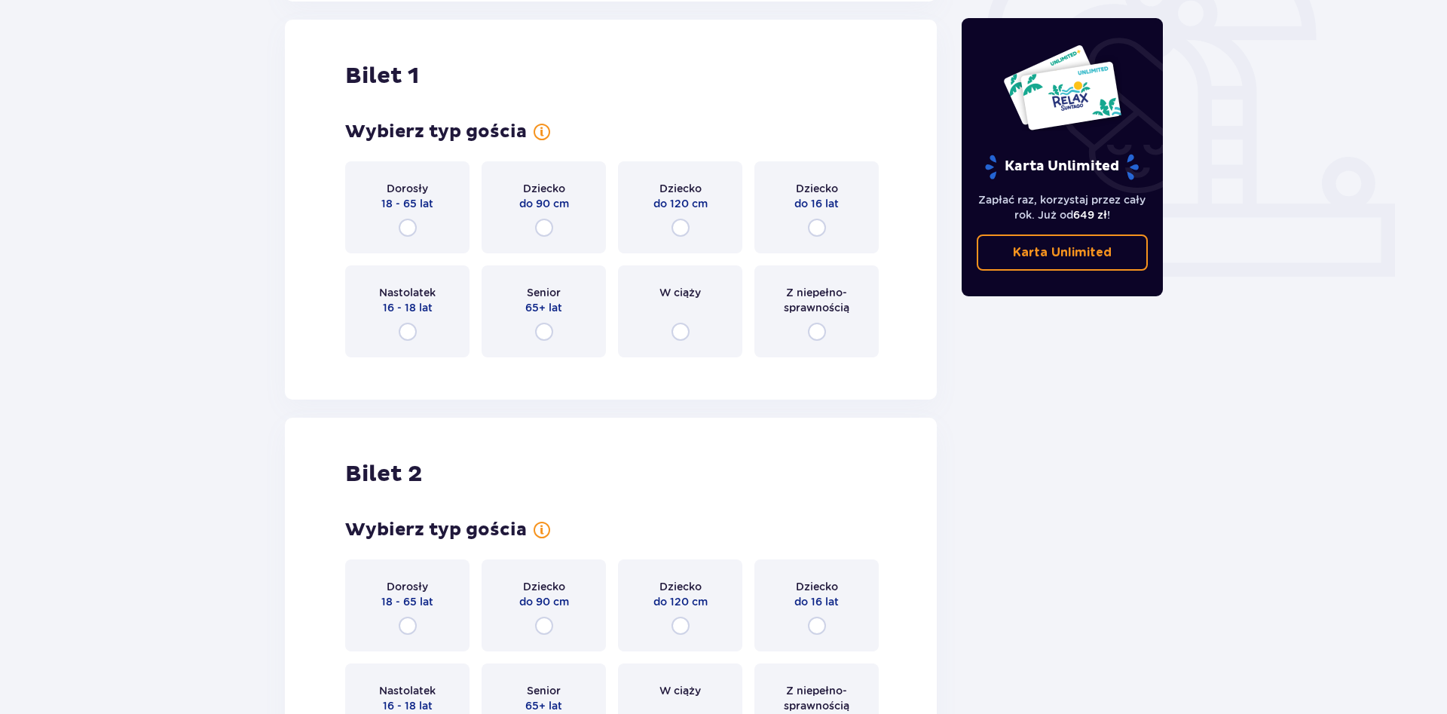
scroll to position [503, 0]
click at [408, 227] on input "radio" at bounding box center [408, 226] width 18 height 18
radio input "true"
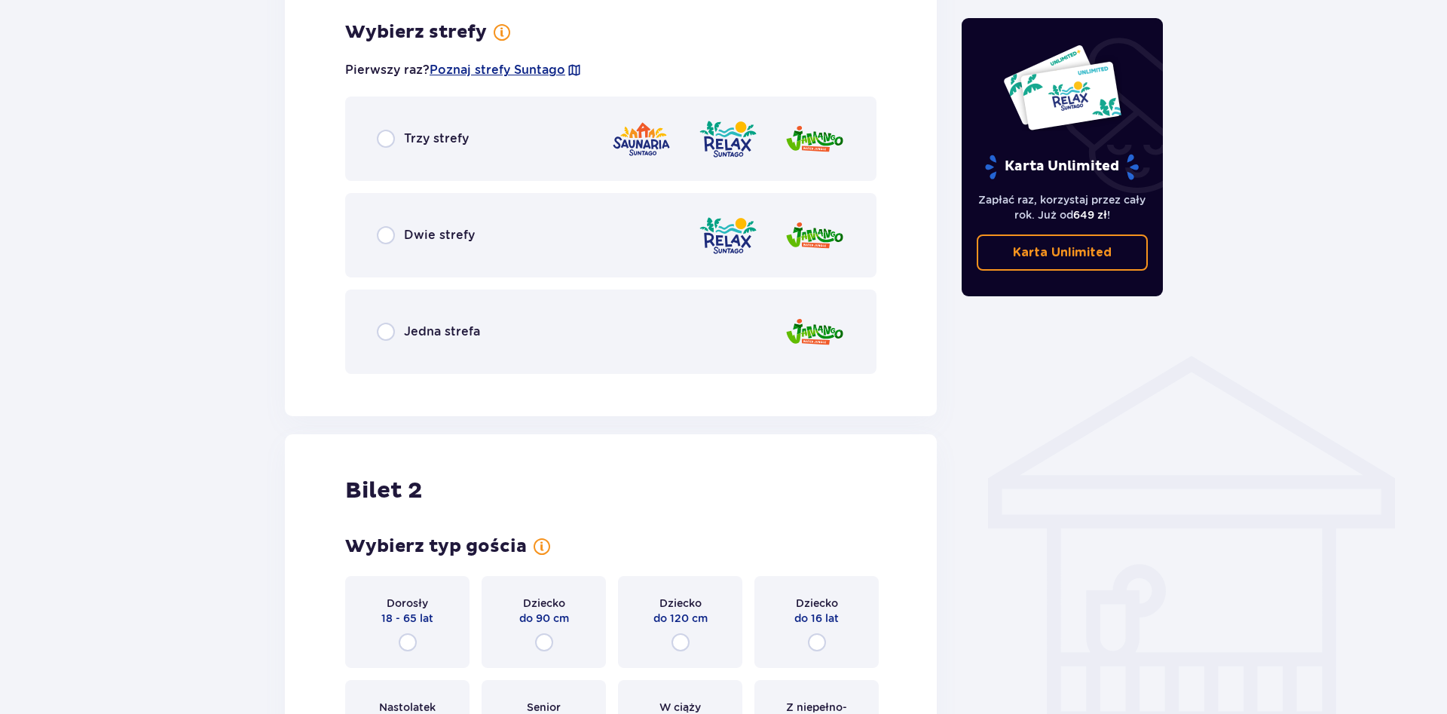
scroll to position [871, 0]
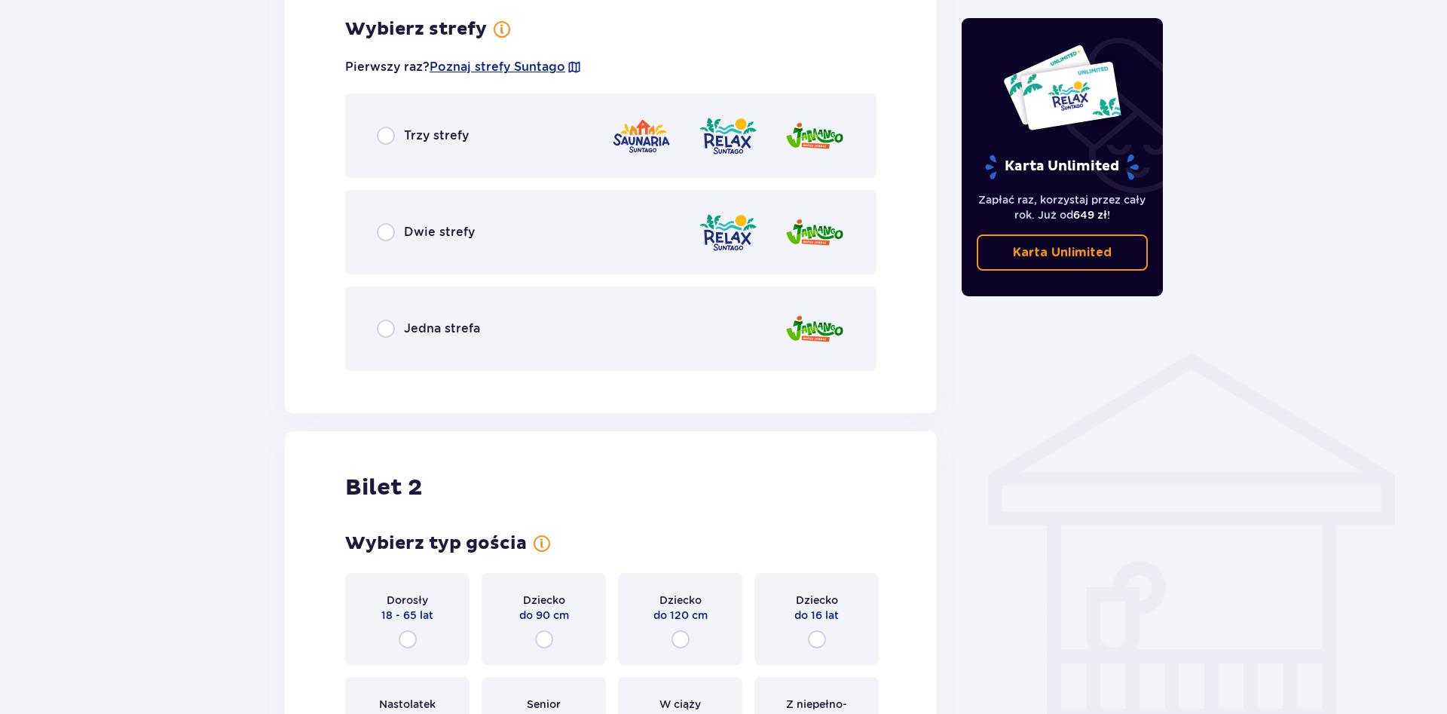
click at [383, 230] on input "radio" at bounding box center [386, 232] width 18 height 18
radio input "true"
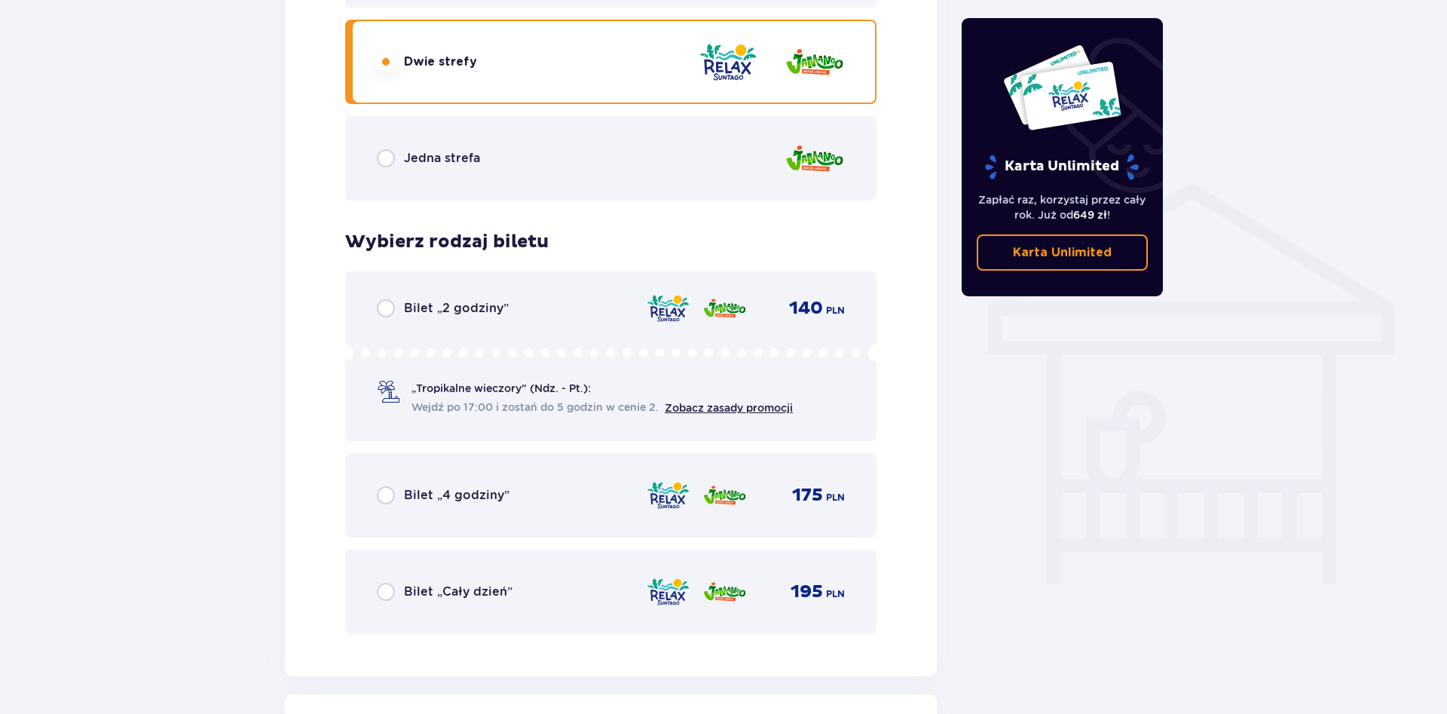
scroll to position [1023, 0]
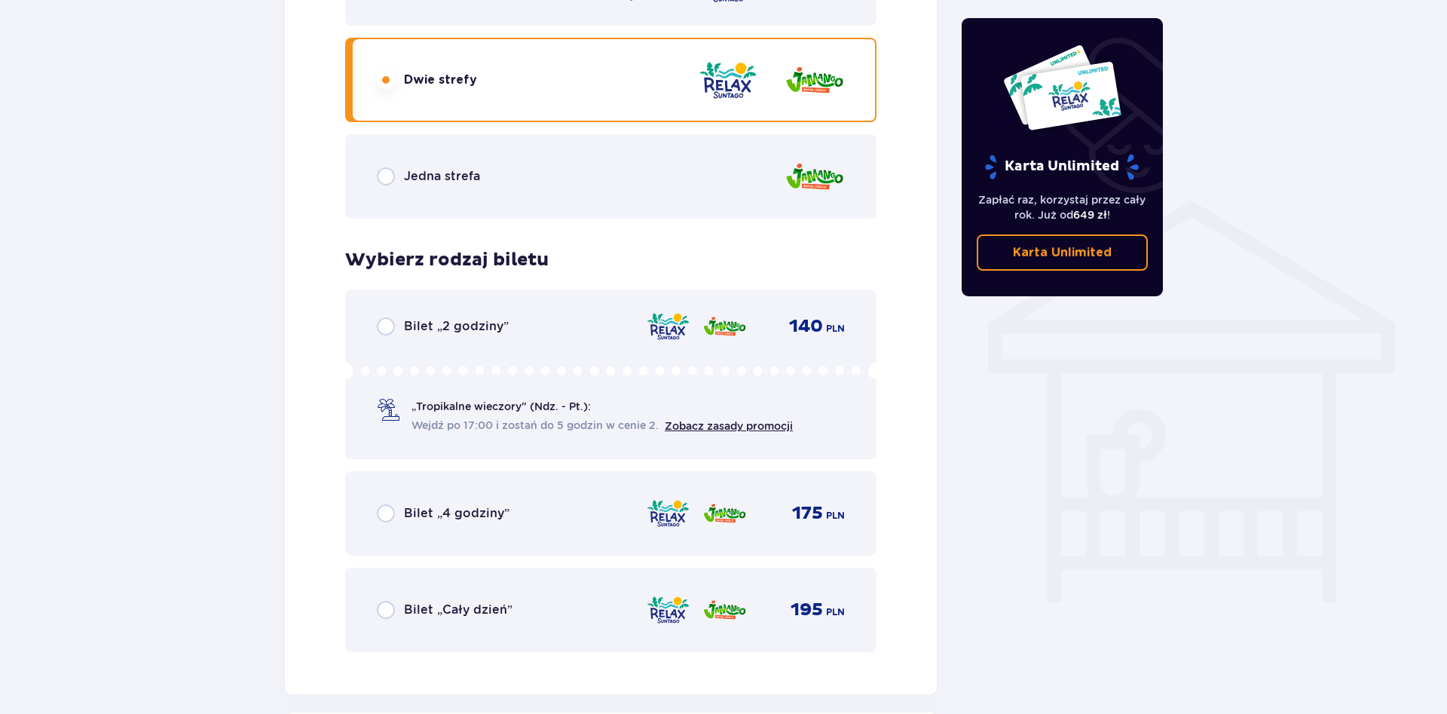
click at [393, 619] on div "Bilet „Cały dzień” 195 PLN" at bounding box center [611, 610] width 468 height 32
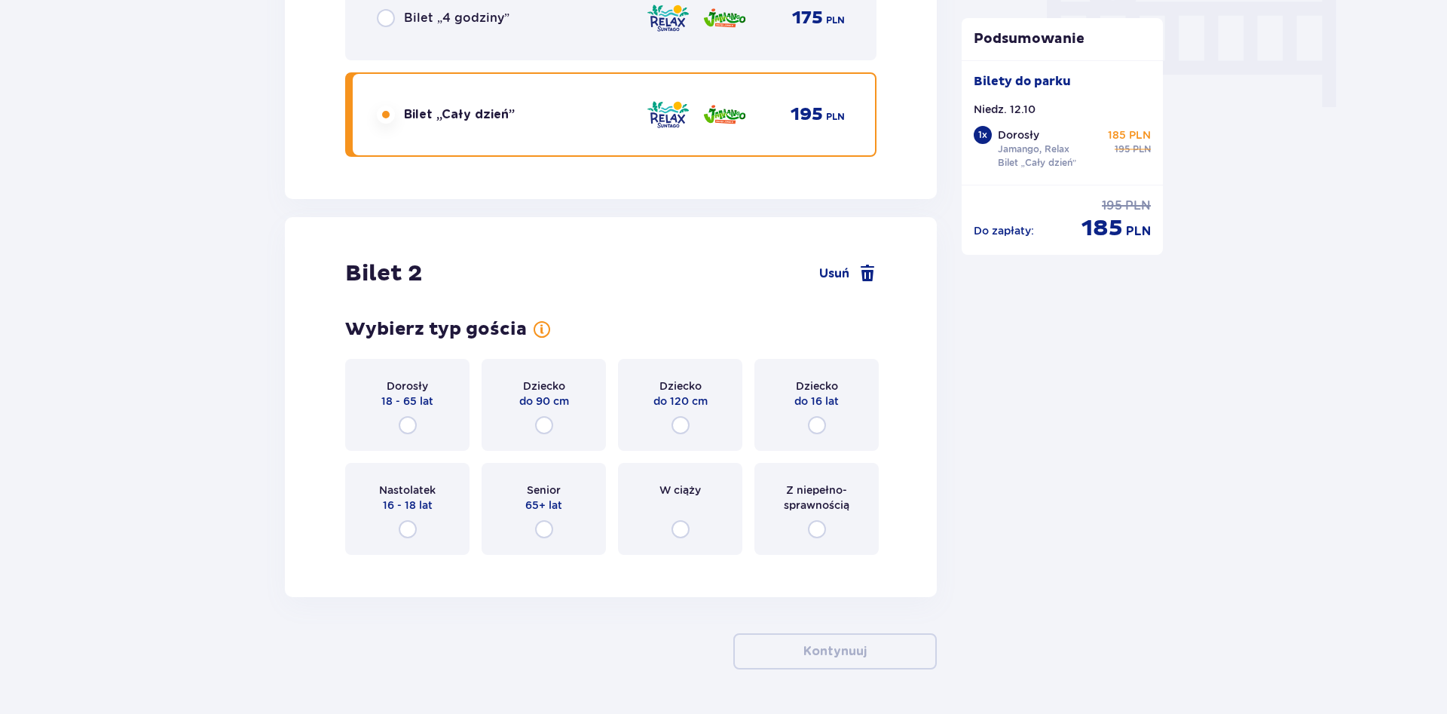
scroll to position [1564, 0]
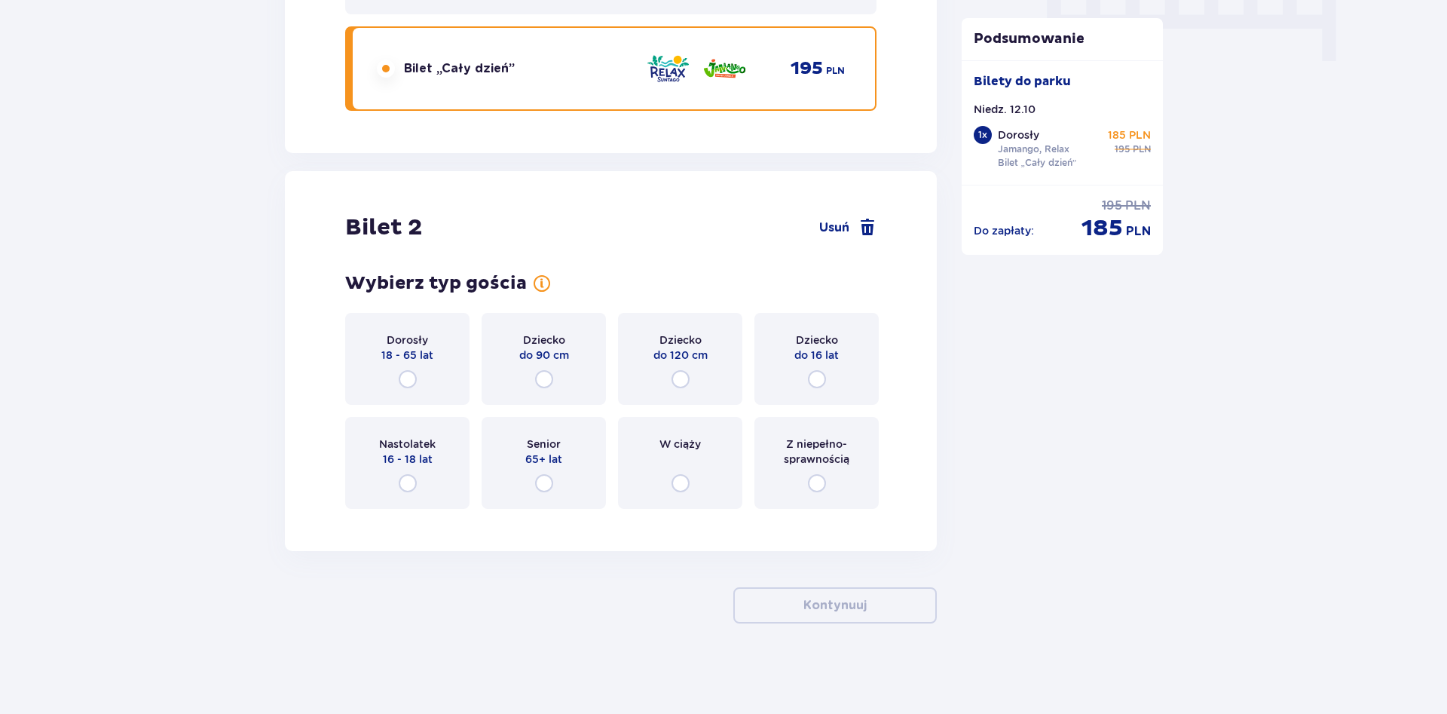
click at [410, 380] on input "radio" at bounding box center [408, 379] width 18 height 18
radio input "true"
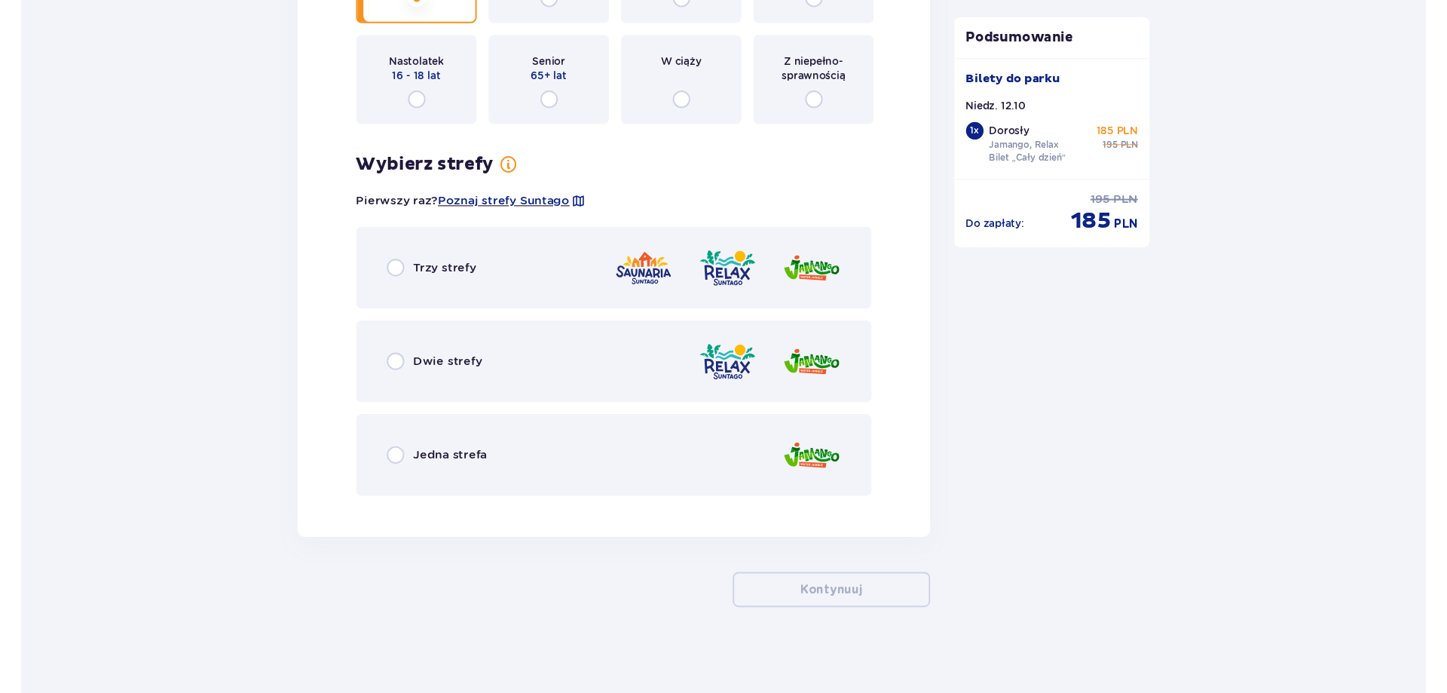
scroll to position [1947, 0]
